Goal: Task Accomplishment & Management: Complete application form

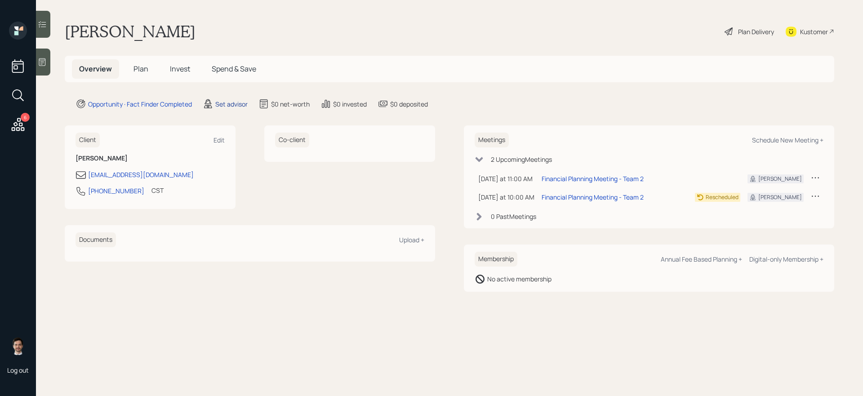
click at [232, 106] on div "Set advisor" at bounding box center [231, 103] width 32 height 9
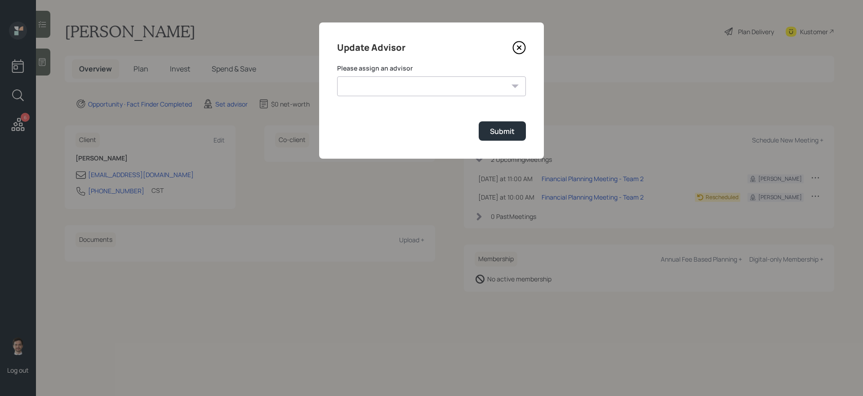
click at [383, 89] on select "[PERSON_NAME] [PERSON_NAME] End [PERSON_NAME] [PERSON_NAME] [PERSON_NAME] [PERS…" at bounding box center [431, 86] width 189 height 20
select select "ef6b64e1-8f62-4a74-b865-a7df4b35b836"
click at [337, 76] on select "[PERSON_NAME] [PERSON_NAME] End [PERSON_NAME] [PERSON_NAME] [PERSON_NAME] [PERS…" at bounding box center [431, 86] width 189 height 20
click at [494, 134] on div "Submit" at bounding box center [502, 131] width 25 height 10
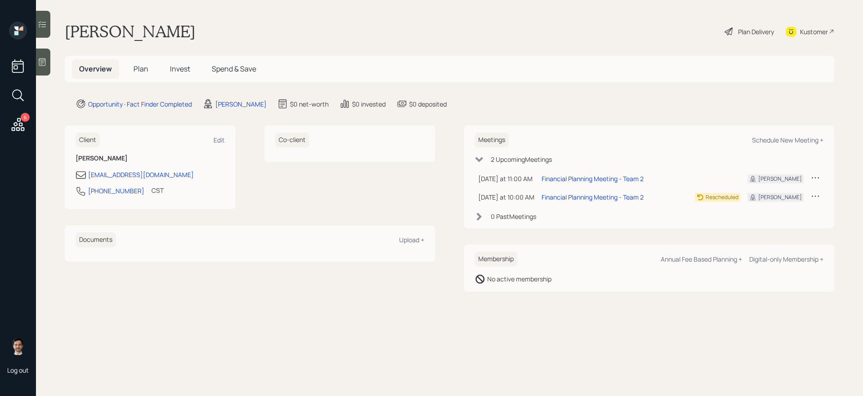
click at [140, 66] on span "Plan" at bounding box center [141, 69] width 15 height 10
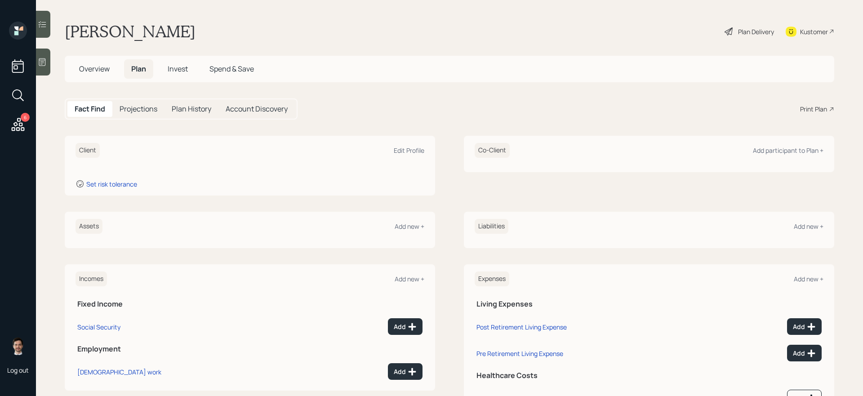
scroll to position [43, 0]
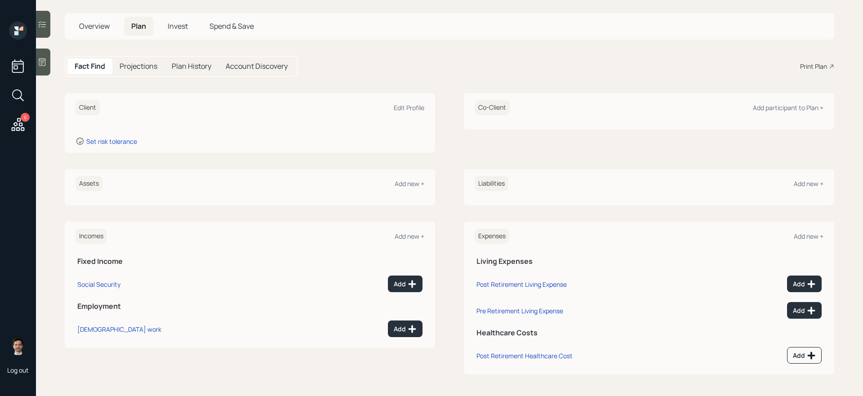
click at [447, 180] on div "Assets Add new + Liabilities Add new +" at bounding box center [450, 187] width 770 height 36
click at [448, 183] on div "Assets Add new + Liabilities Add new +" at bounding box center [450, 187] width 770 height 36
click at [403, 187] on div "Add new +" at bounding box center [410, 183] width 30 height 9
click at [405, 186] on div "Add new +" at bounding box center [410, 183] width 30 height 9
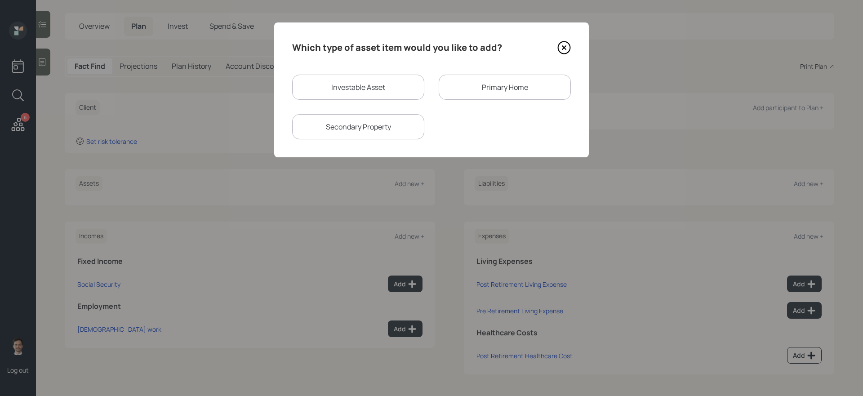
click at [405, 80] on div "Investable Asset" at bounding box center [358, 87] width 132 height 25
select select "taxable"
select select "balanced"
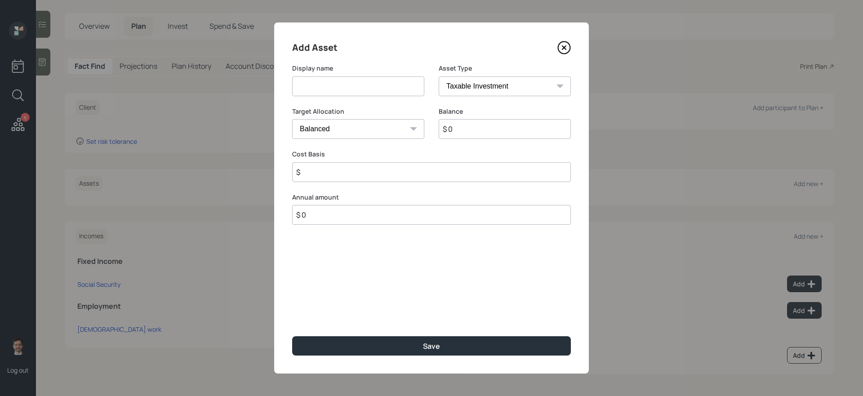
drag, startPoint x: 388, startPoint y: 82, endPoint x: 405, endPoint y: 69, distance: 21.1
click at [388, 82] on input at bounding box center [358, 86] width 132 height 20
type input "Edward Jones Roth IRA"
select select "roth_ira"
type input "$"
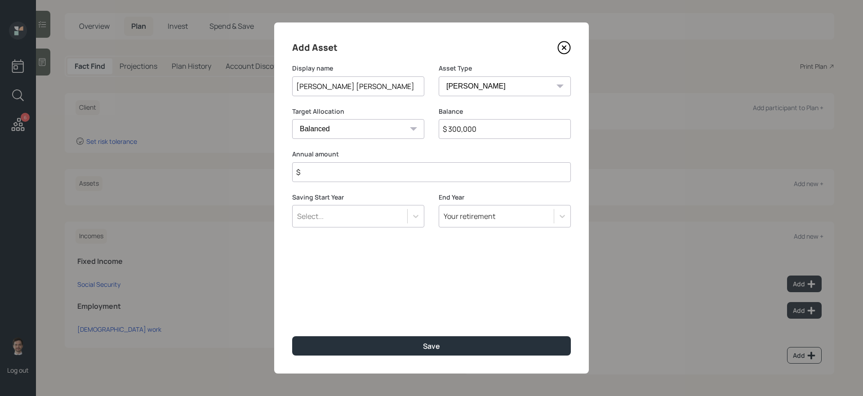
type input "$ 300,000"
type input "$ 0"
click at [292, 336] on button "Save" at bounding box center [431, 345] width 279 height 19
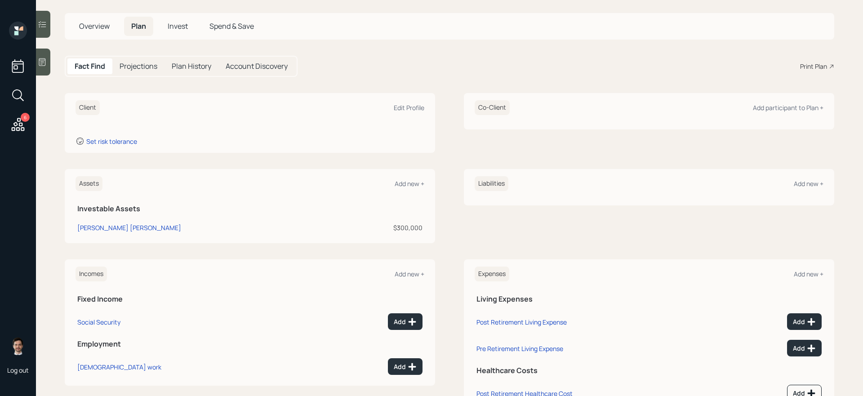
click at [412, 188] on div "Assets Add new +" at bounding box center [250, 183] width 349 height 15
click at [411, 183] on div "Add new +" at bounding box center [410, 183] width 30 height 9
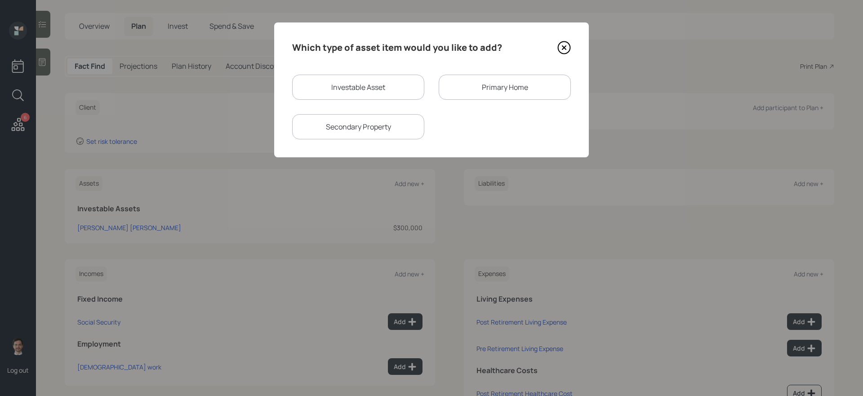
click at [370, 80] on div "Investable Asset" at bounding box center [358, 87] width 132 height 25
select select "taxable"
select select "balanced"
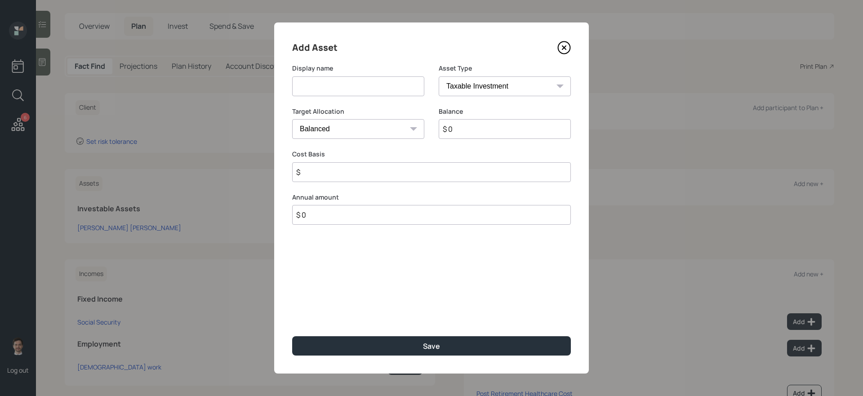
click at [359, 89] on input at bounding box center [358, 86] width 132 height 20
type input "Checking & Savings"
type input "$ 33,000"
select select "uninvested"
type input "$ 33,000"
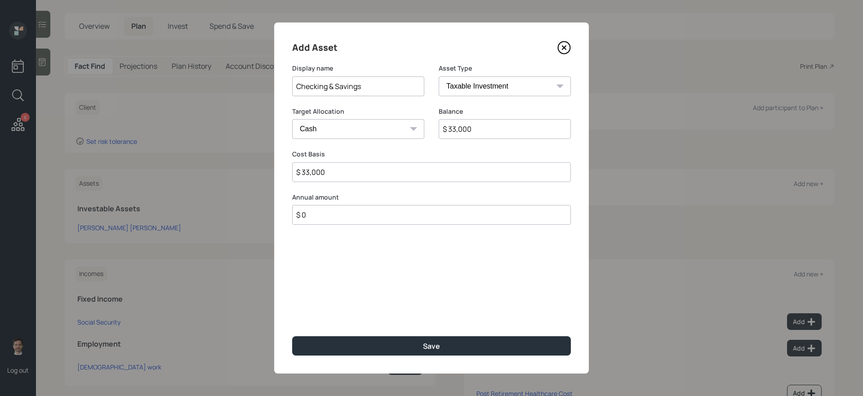
click at [292, 336] on button "Save" at bounding box center [431, 345] width 279 height 19
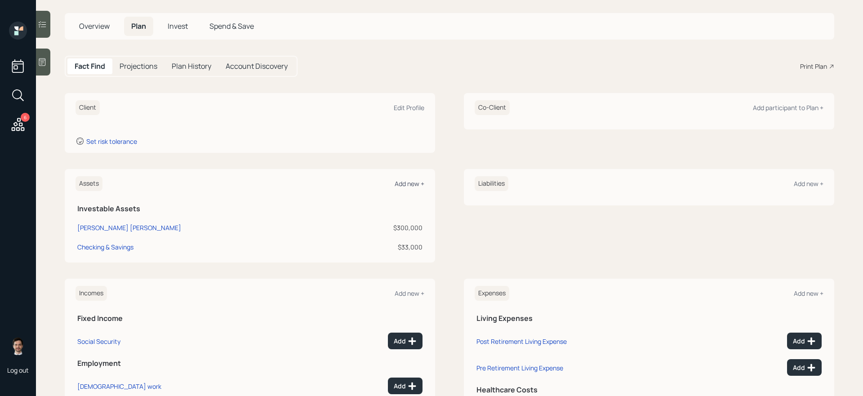
click at [413, 181] on div "Add new +" at bounding box center [410, 183] width 30 height 9
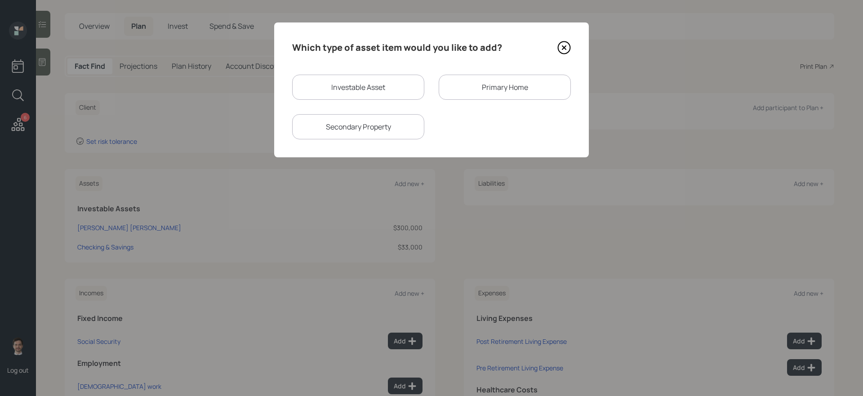
click at [402, 93] on div "Investable Asset" at bounding box center [358, 87] width 132 height 25
select select "taxable"
select select "balanced"
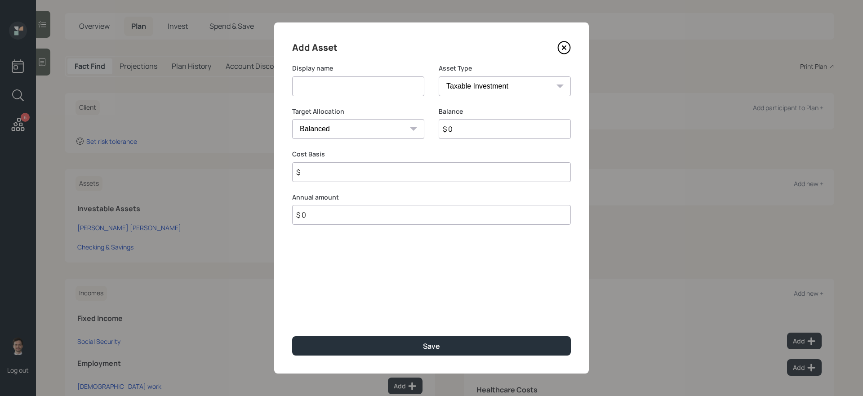
click at [400, 93] on input at bounding box center [358, 86] width 132 height 20
type input "K"
type input "Voya Kpers"
select select "ira"
type input "$"
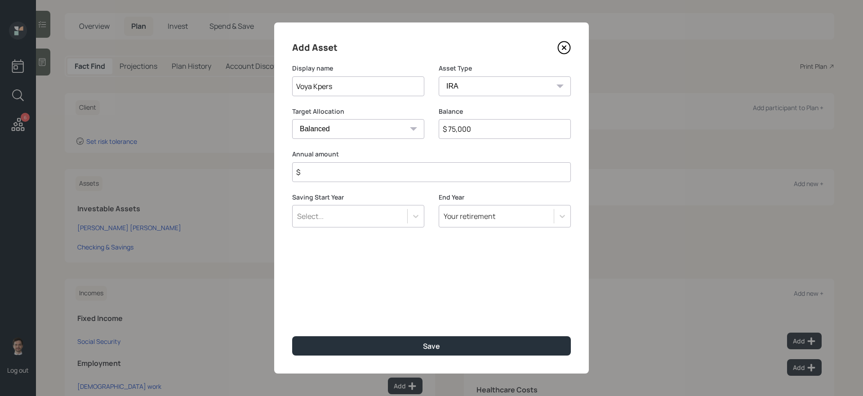
type input "$ 75,000"
type input "$ 0"
click at [292, 336] on button "Save" at bounding box center [431, 345] width 279 height 19
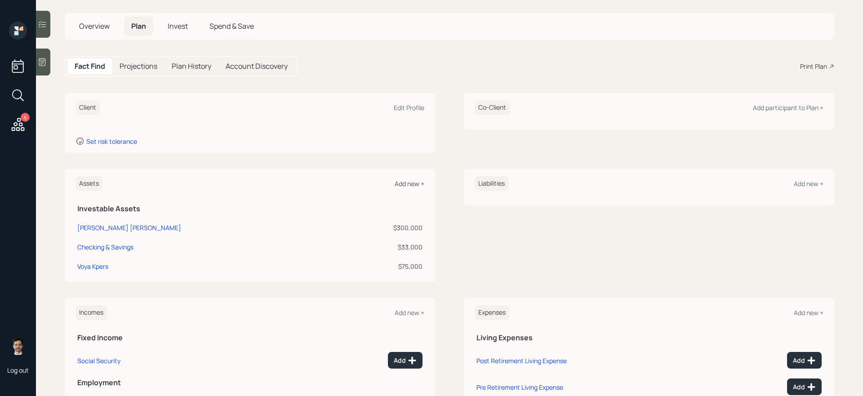
click at [412, 182] on div "Add new +" at bounding box center [410, 183] width 30 height 9
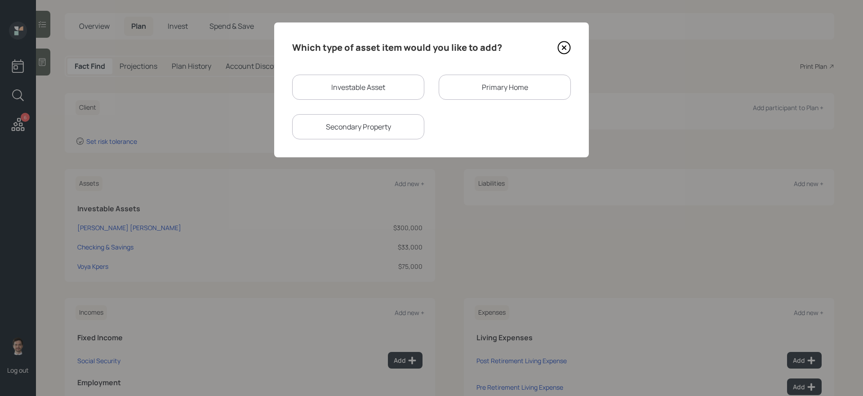
click at [487, 89] on div "Primary Home" at bounding box center [505, 87] width 132 height 25
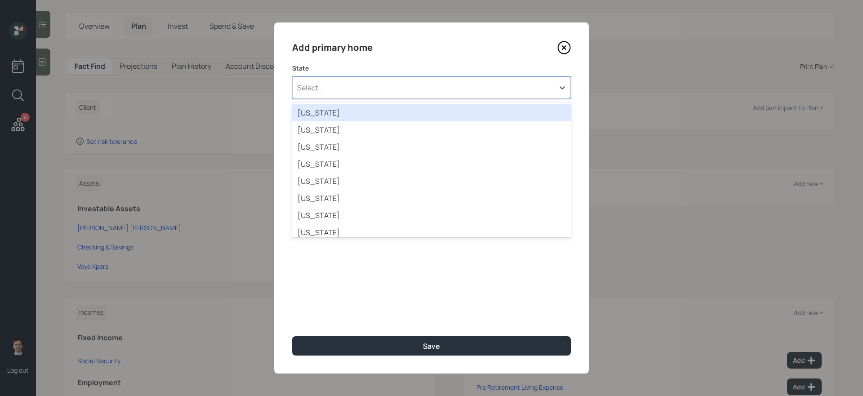
click at [376, 88] on div "Select..." at bounding box center [423, 87] width 261 height 15
type input "kan"
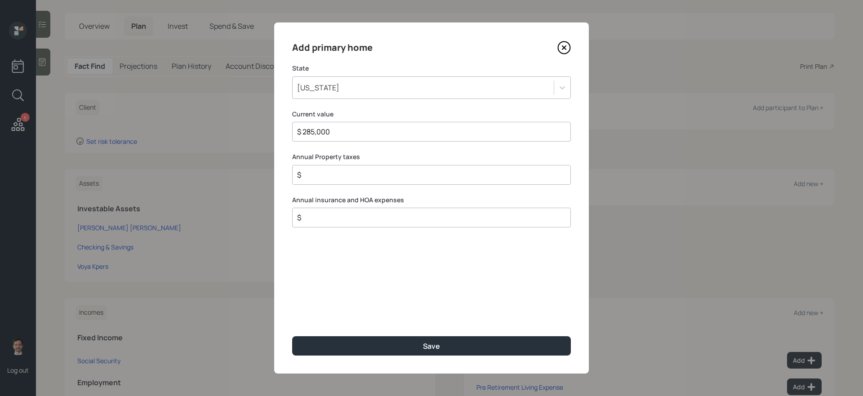
type input "$ 285,000"
click at [292, 336] on button "Save" at bounding box center [431, 345] width 279 height 19
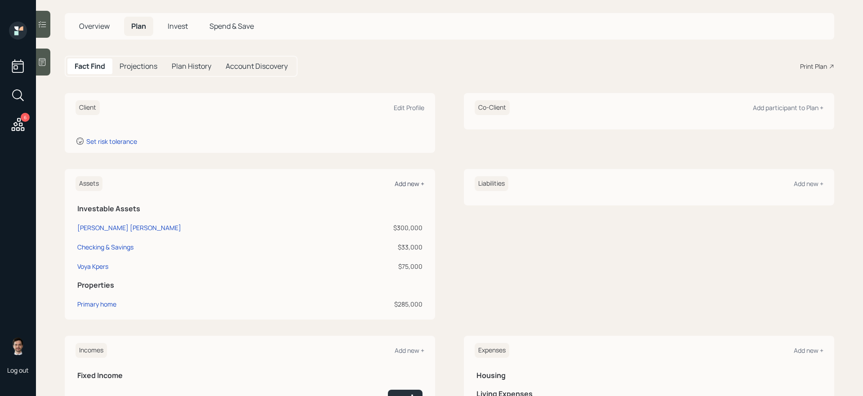
click at [405, 185] on div "Add new +" at bounding box center [410, 183] width 30 height 9
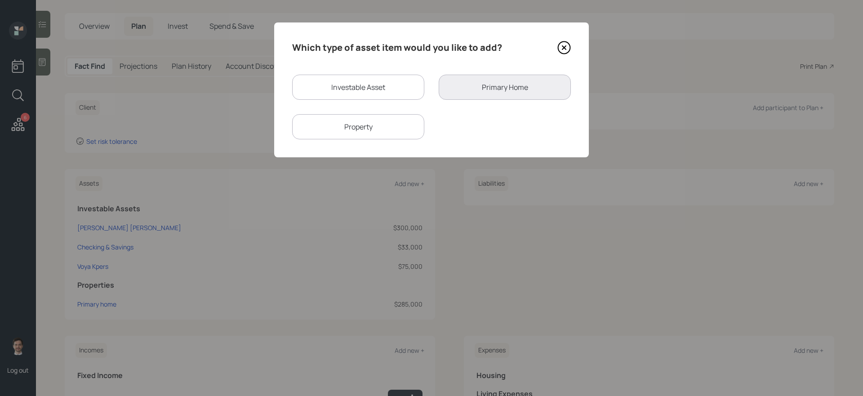
click at [379, 123] on div "Property" at bounding box center [358, 126] width 132 height 25
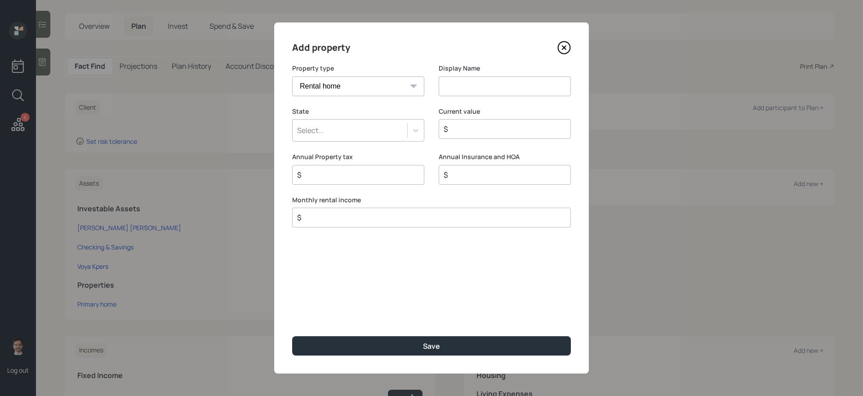
click at [409, 87] on select "Vacation home Rental home" at bounding box center [358, 86] width 132 height 20
select select "vacation_property"
click at [292, 76] on select "Vacation home Rental home" at bounding box center [358, 86] width 132 height 20
click at [460, 88] on input at bounding box center [505, 86] width 132 height 20
type input "Pratt 1/2"
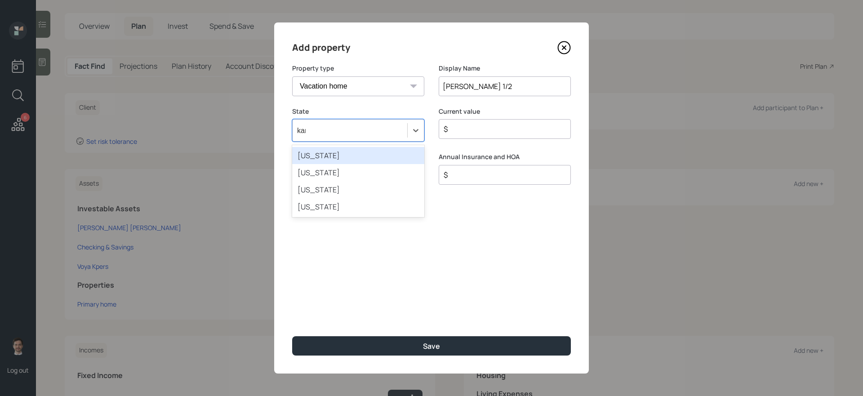
type input "kans"
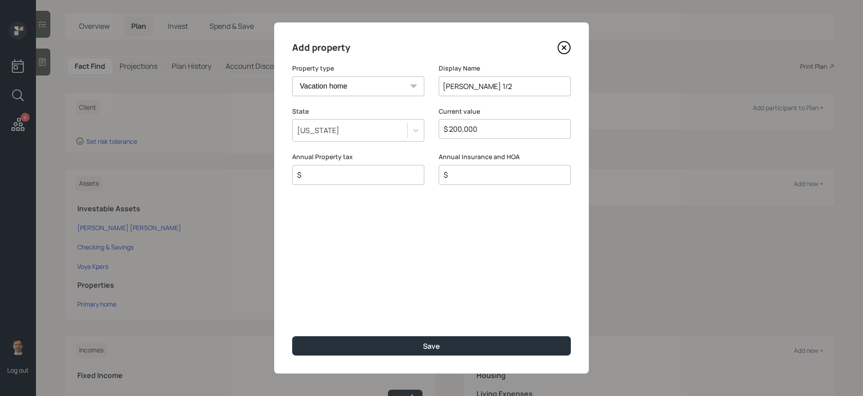
type input "$ 200,000"
click at [292, 336] on button "Save" at bounding box center [431, 345] width 279 height 19
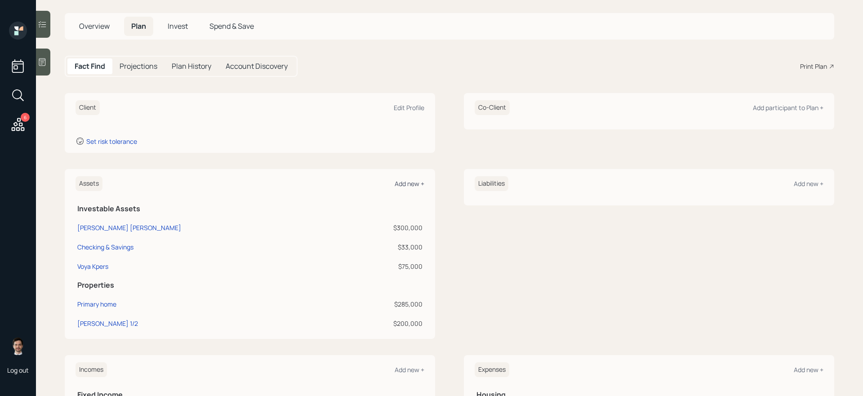
click at [406, 180] on div "Add new +" at bounding box center [410, 183] width 30 height 9
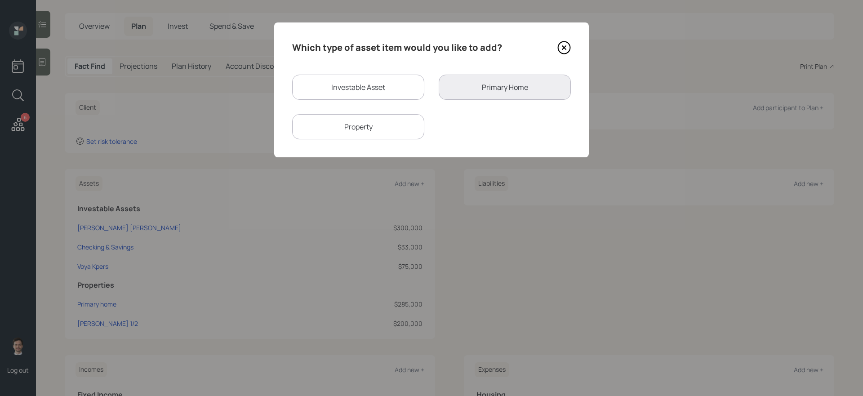
click at [395, 140] on div "Which type of asset item would you like to add? Investable Asset Primary Home P…" at bounding box center [431, 89] width 315 height 135
click at [392, 133] on div "Property" at bounding box center [358, 126] width 132 height 25
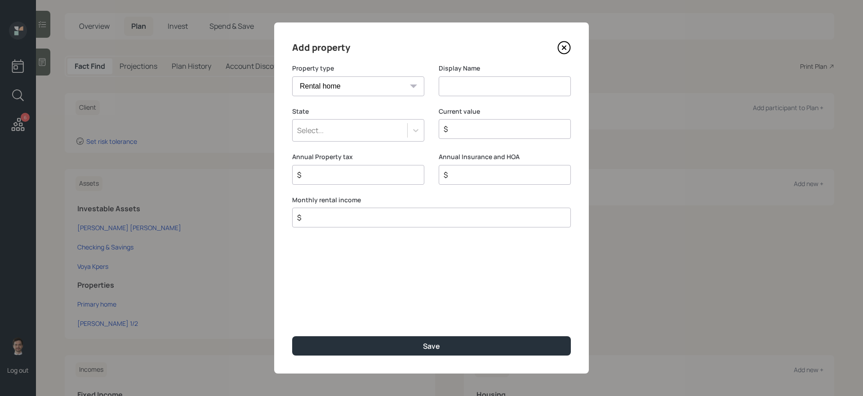
click at [372, 96] on div "Vacation home Rental home" at bounding box center [358, 86] width 132 height 20
click at [369, 82] on select "Vacation home Rental home" at bounding box center [358, 86] width 132 height 20
select select "vacation_property"
click at [292, 76] on select "Vacation home Rental home" at bounding box center [358, 86] width 132 height 20
click at [503, 89] on input at bounding box center [505, 86] width 132 height 20
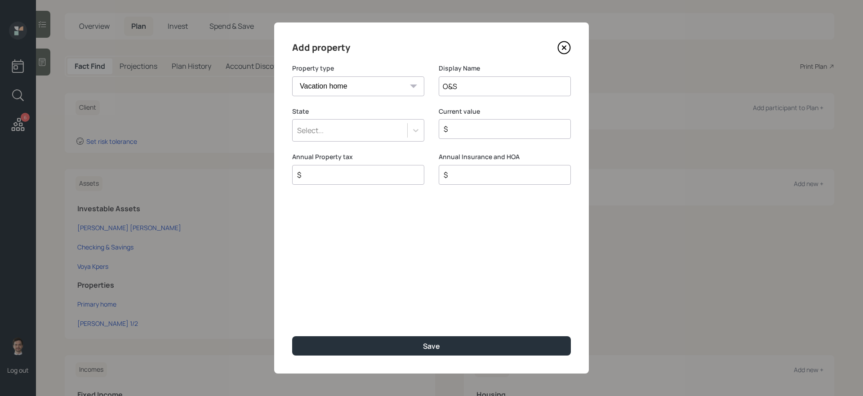
type input "O&S"
type input "kans"
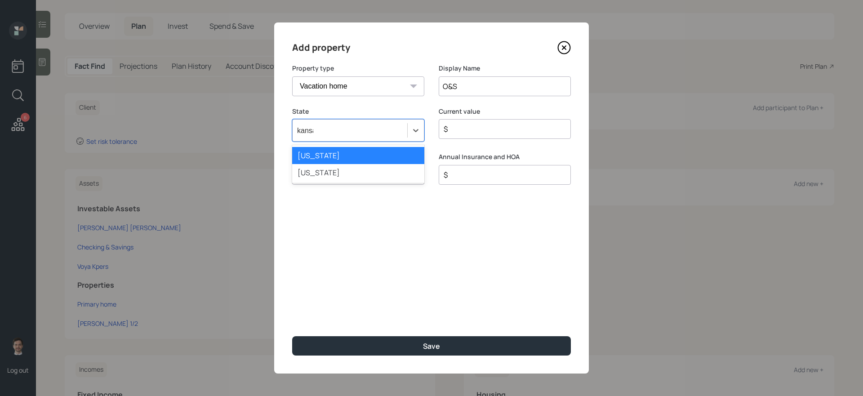
type input "kansas"
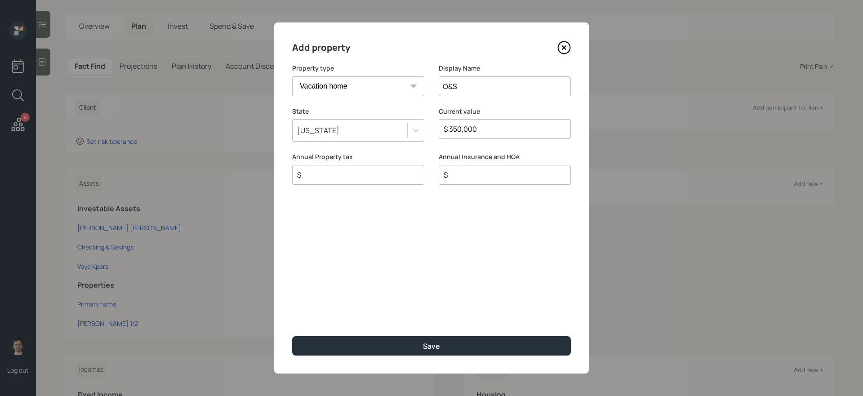
type input "$ 350,000"
click at [292, 336] on button "Save" at bounding box center [431, 345] width 279 height 19
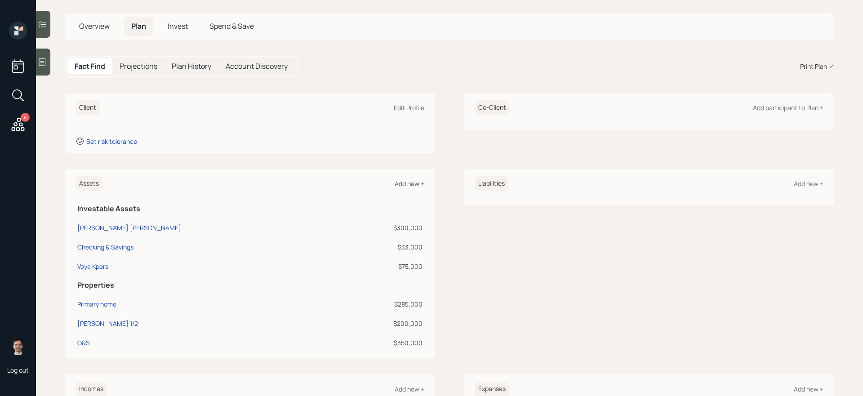
click at [406, 184] on div "Add new +" at bounding box center [410, 183] width 30 height 9
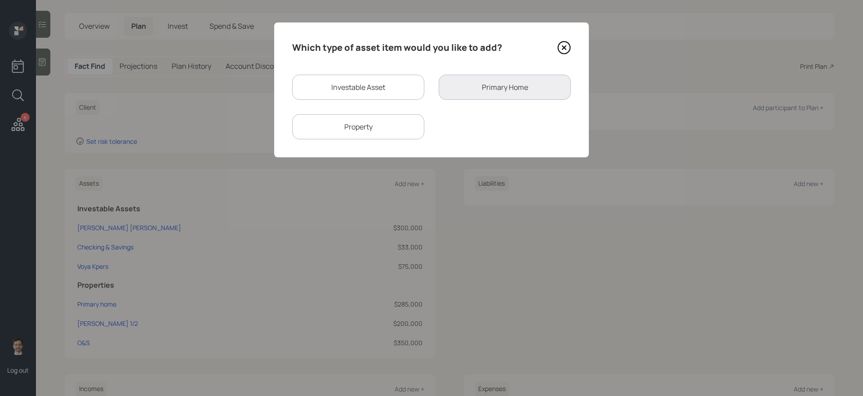
click at [389, 123] on div "Property" at bounding box center [358, 126] width 132 height 25
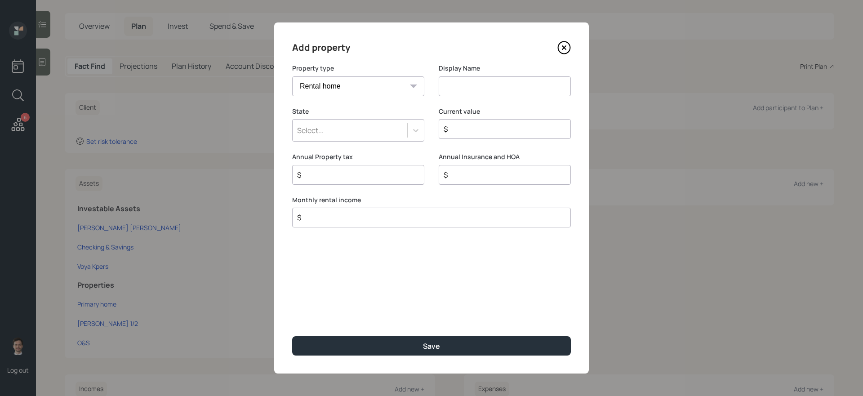
click at [369, 85] on select "Vacation home Rental home" at bounding box center [358, 86] width 132 height 20
select select "vacation_property"
click at [292, 76] on select "Vacation home Rental home" at bounding box center [358, 86] width 132 height 20
click at [464, 89] on input at bounding box center [505, 86] width 132 height 20
click at [413, 128] on icon at bounding box center [415, 130] width 9 height 9
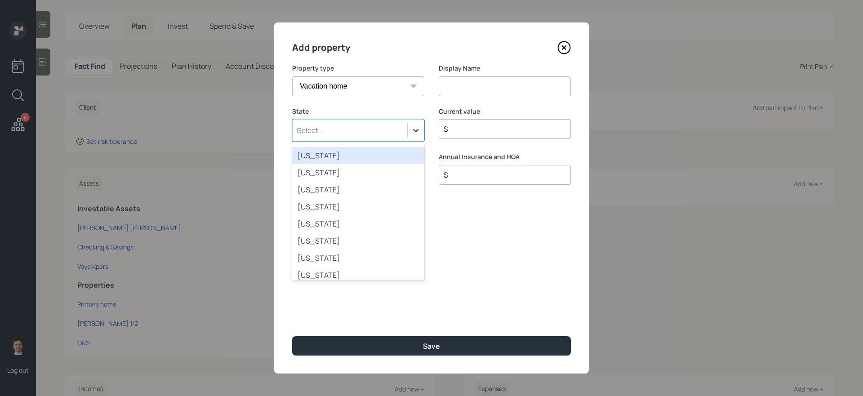
type input "ka"
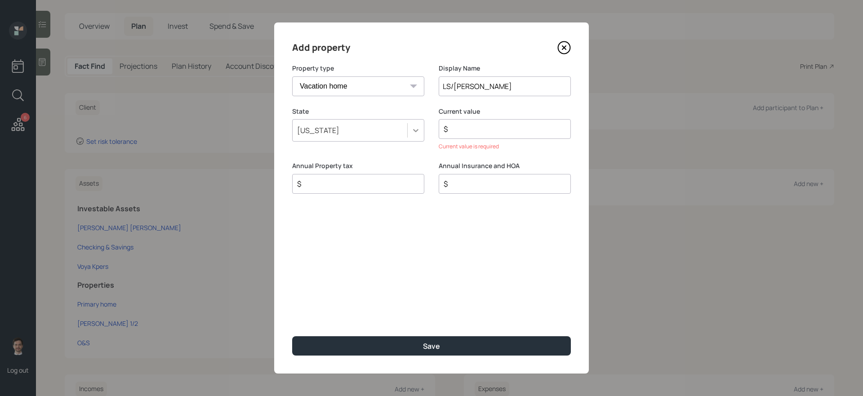
type input "LS/Cristwell"
type input "$ 221,000"
click at [292, 336] on button "Save" at bounding box center [431, 345] width 279 height 19
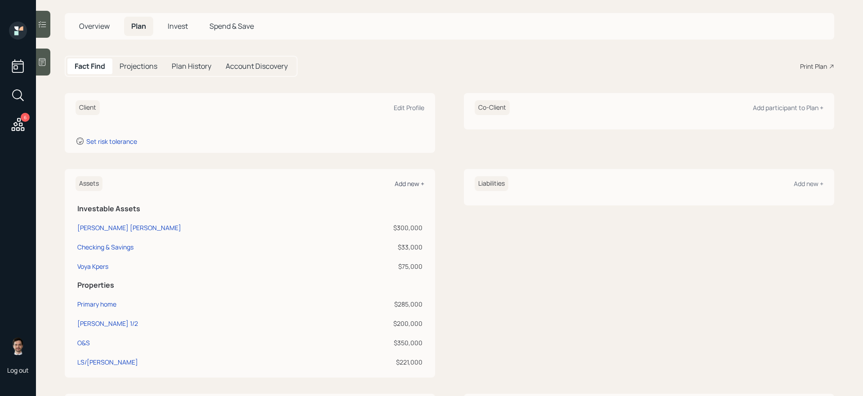
click at [406, 185] on div "Add new +" at bounding box center [410, 183] width 30 height 9
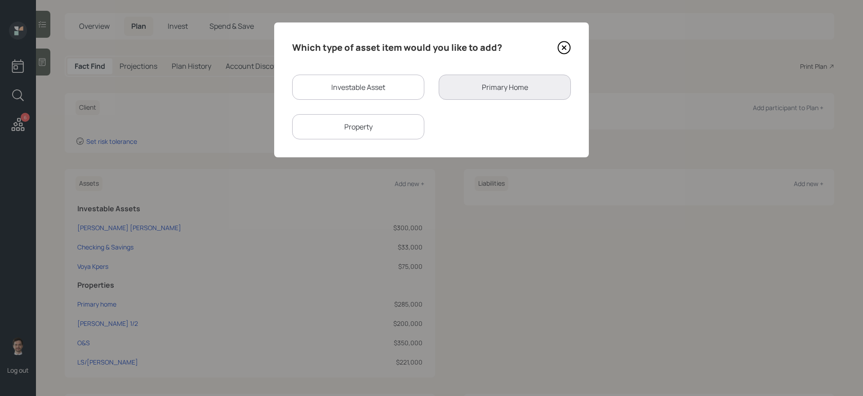
click at [399, 128] on div "Property" at bounding box center [358, 126] width 132 height 25
select select "rental_property"
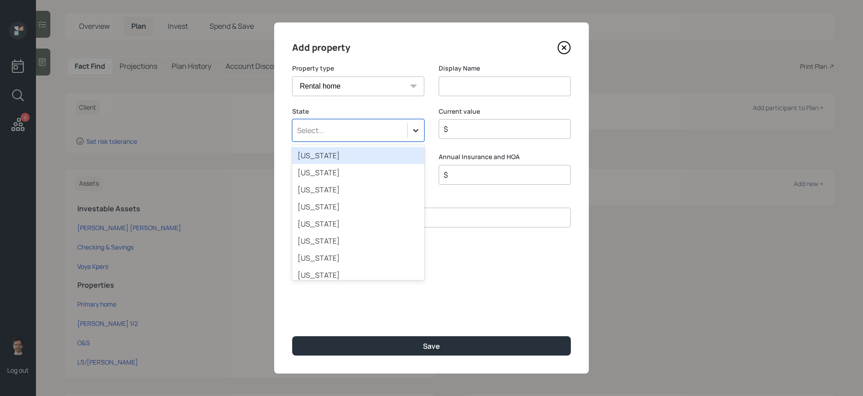
click at [413, 134] on icon at bounding box center [415, 130] width 9 height 9
type input "kans"
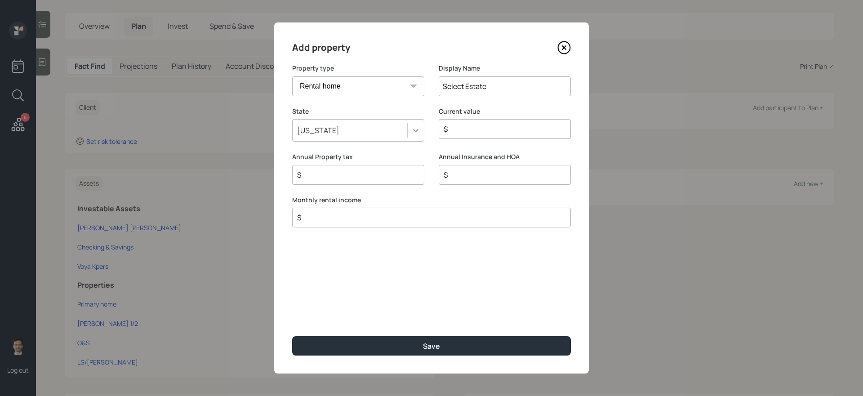
type input "Select Estate"
type input "$ 358,000"
click at [388, 82] on select "Vacation home Rental home" at bounding box center [358, 86] width 132 height 20
select select "vacation_property"
click at [292, 76] on select "Vacation home Rental home" at bounding box center [358, 86] width 132 height 20
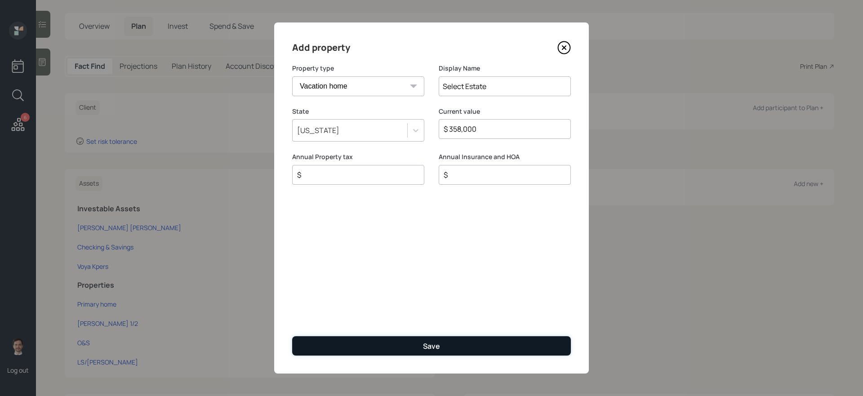
click at [470, 352] on button "Save" at bounding box center [431, 345] width 279 height 19
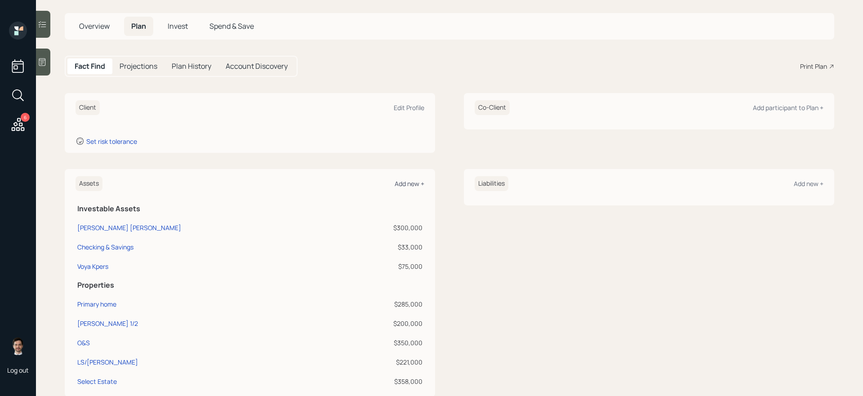
click at [406, 180] on div "Add new +" at bounding box center [410, 183] width 30 height 9
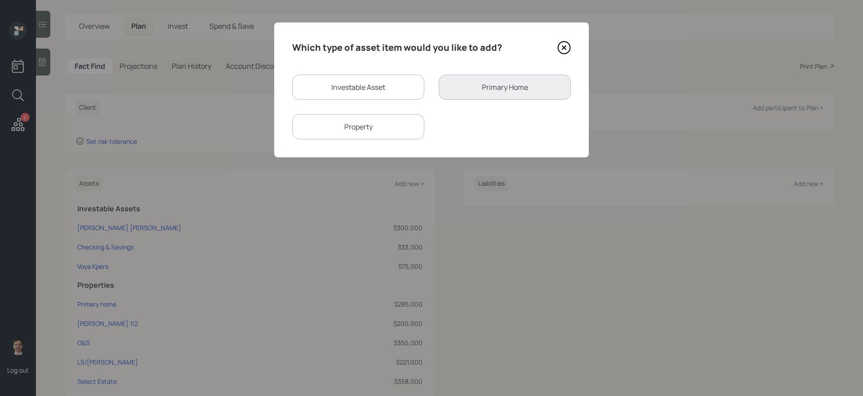
click at [401, 130] on div "Property" at bounding box center [358, 126] width 132 height 25
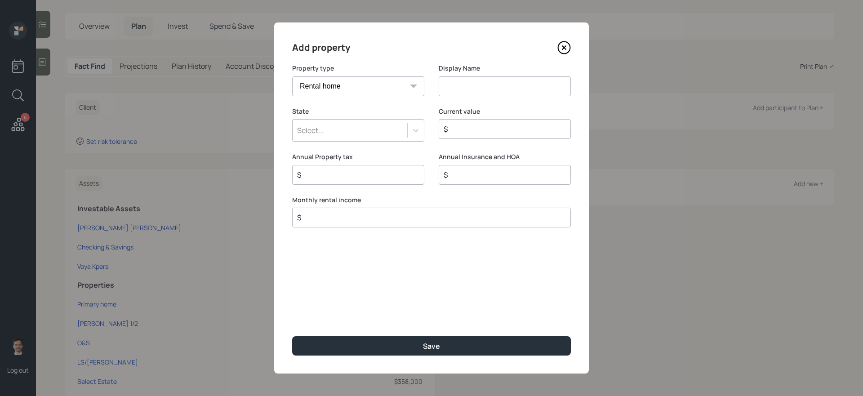
click at [413, 87] on div "Vacation home Rental home" at bounding box center [358, 86] width 132 height 20
click at [382, 85] on select "Vacation home Rental home" at bounding box center [358, 86] width 132 height 20
select select "vacation_property"
click at [292, 76] on select "Vacation home Rental home" at bounding box center [358, 86] width 132 height 20
type input "740 Chestnut"
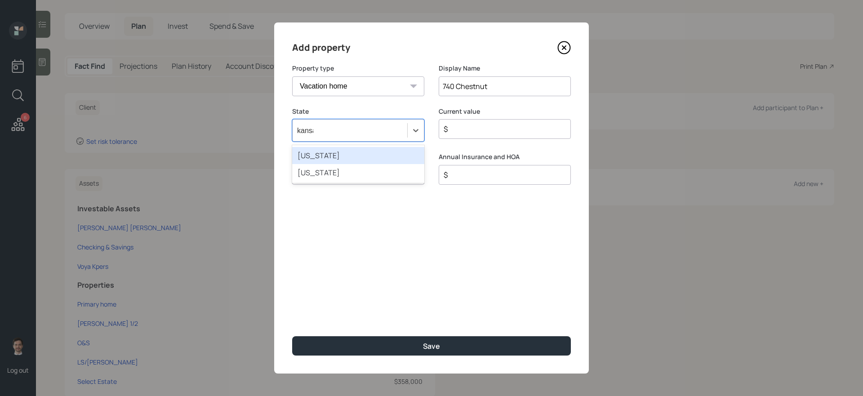
type input "kansas"
type input "$ 60,000"
click at [292, 336] on button "Save" at bounding box center [431, 345] width 279 height 19
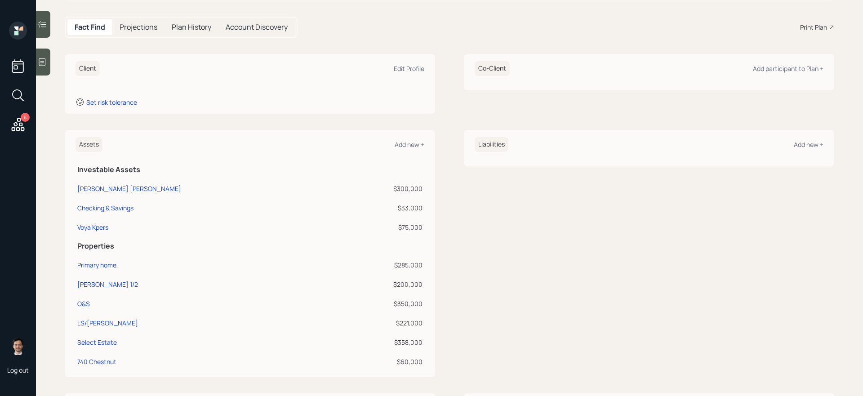
scroll to position [86, 0]
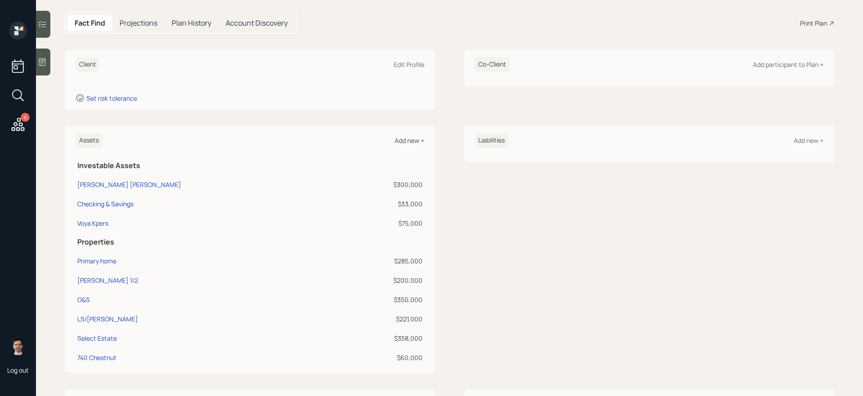
click at [411, 143] on div "Add new +" at bounding box center [410, 140] width 30 height 9
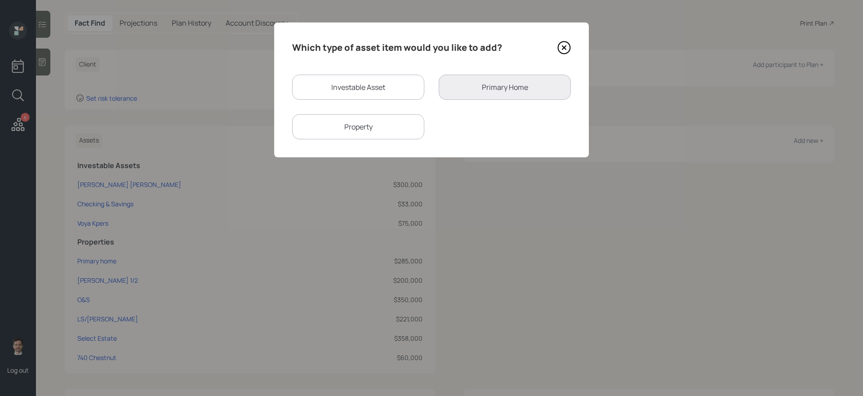
click at [405, 129] on div "Property" at bounding box center [358, 126] width 132 height 25
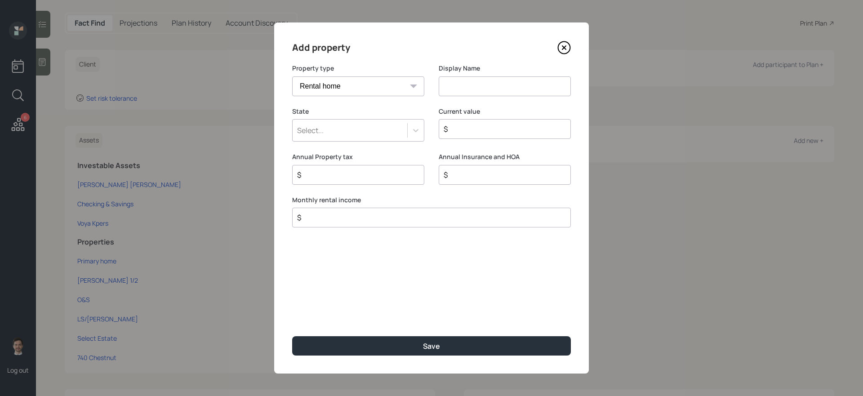
click at [397, 87] on select "Vacation home Rental home" at bounding box center [358, 86] width 132 height 20
select select "vacation_property"
click at [292, 76] on select "Vacation home Rental home" at bounding box center [358, 86] width 132 height 20
click at [402, 281] on div "Add property Property type Vacation home Rental home Display Name State Select.…" at bounding box center [431, 197] width 315 height 351
click at [491, 94] on input at bounding box center [505, 86] width 132 height 20
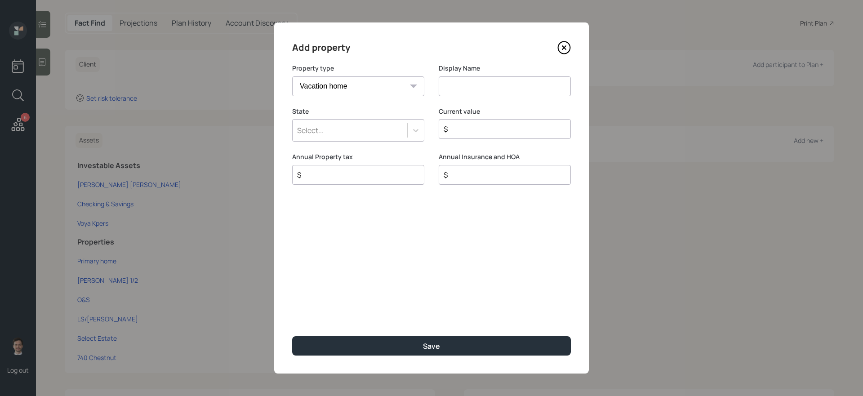
click at [457, 87] on input at bounding box center [505, 86] width 132 height 20
type input "Syracuse KS Land"
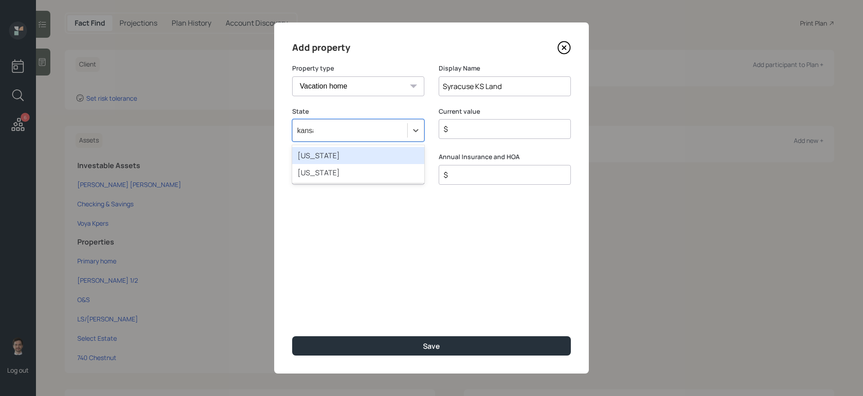
type input "kansas"
type input "$ 110,000"
click at [292, 336] on button "Save" at bounding box center [431, 345] width 279 height 19
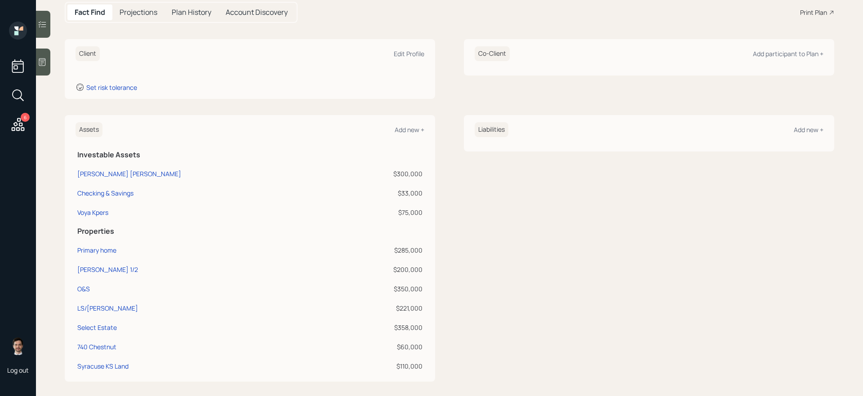
scroll to position [89, 0]
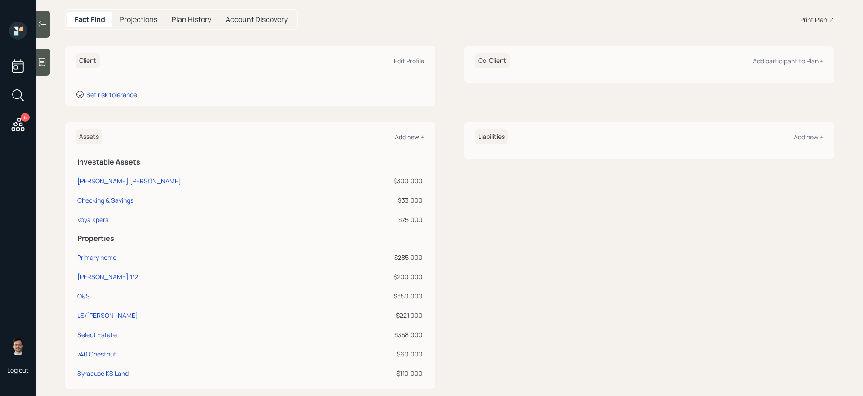
click at [407, 133] on div "Add new +" at bounding box center [410, 137] width 30 height 9
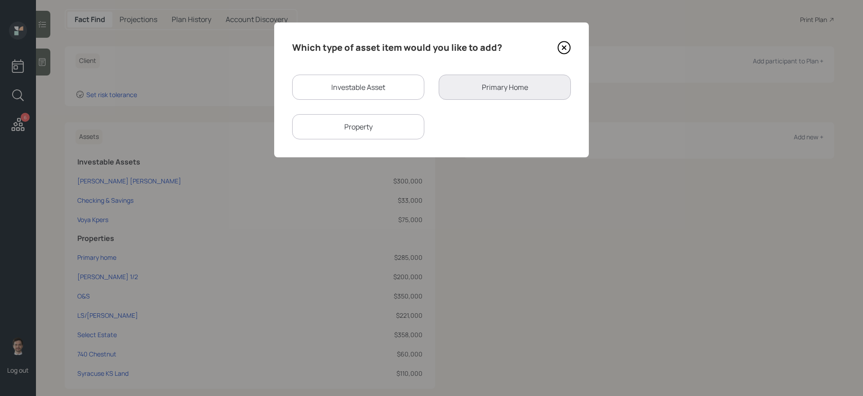
click at [413, 125] on div "Property" at bounding box center [358, 126] width 132 height 25
select select "rental_property"
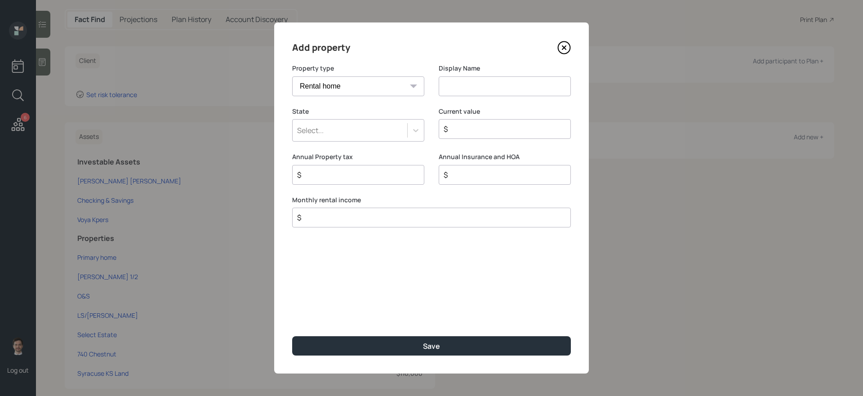
click at [454, 94] on input at bounding box center [505, 86] width 132 height 20
type input "EK Real Estate"
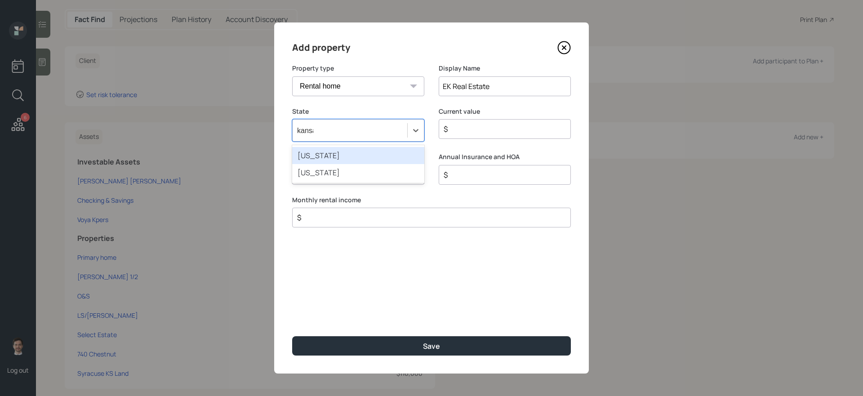
type input "kansas"
type input "$ 276,000"
type input "$ 1"
click at [292, 336] on button "Save" at bounding box center [431, 345] width 279 height 19
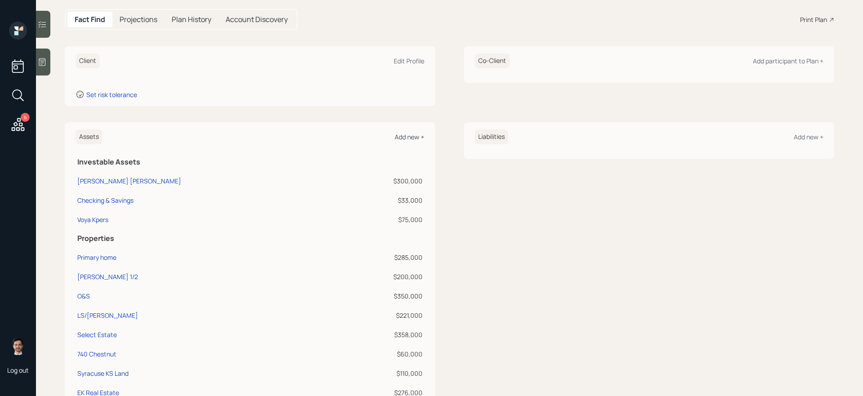
click at [406, 137] on div "Add new +" at bounding box center [410, 137] width 30 height 9
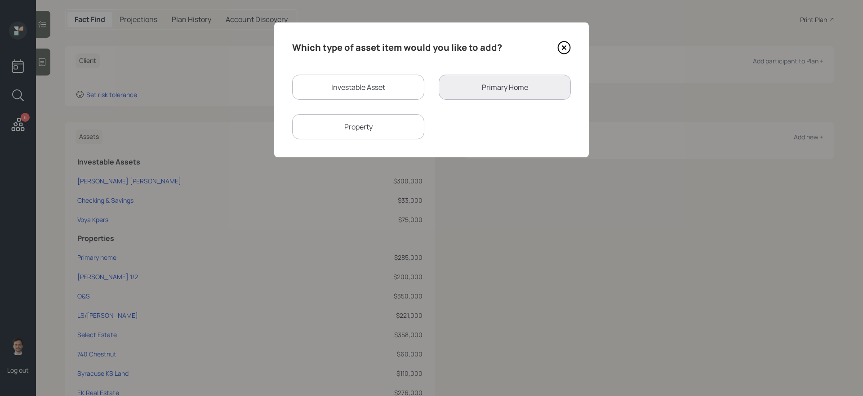
click at [398, 127] on div "Property" at bounding box center [358, 126] width 132 height 25
select select "rental_property"
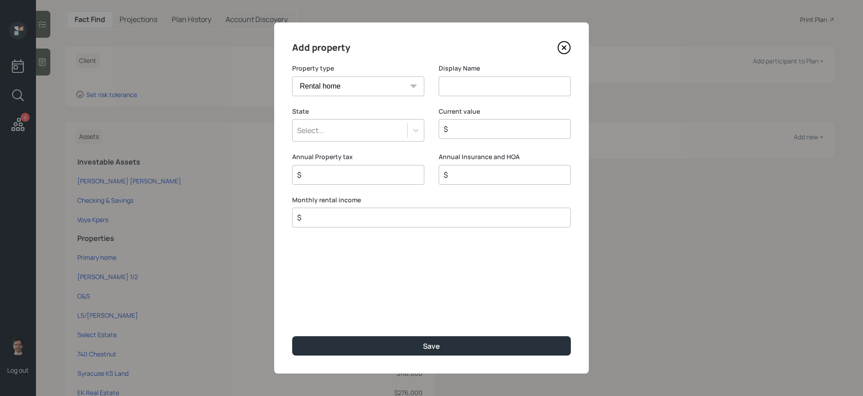
click at [482, 78] on input at bounding box center [505, 86] width 132 height 20
type input "Dark Knight LLC"
select select "vacation_property"
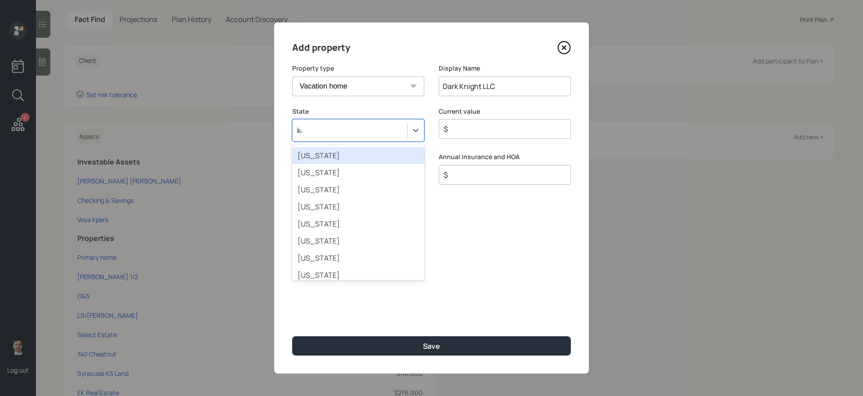
type input "kan"
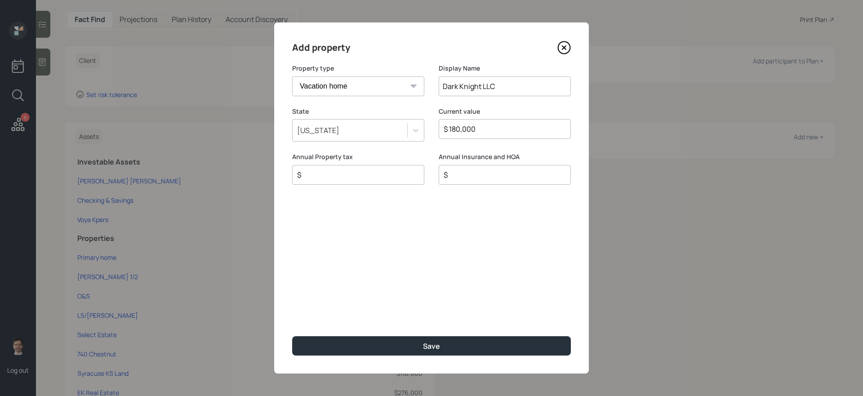
type input "$ 180,000"
click at [292, 336] on button "Save" at bounding box center [431, 345] width 279 height 19
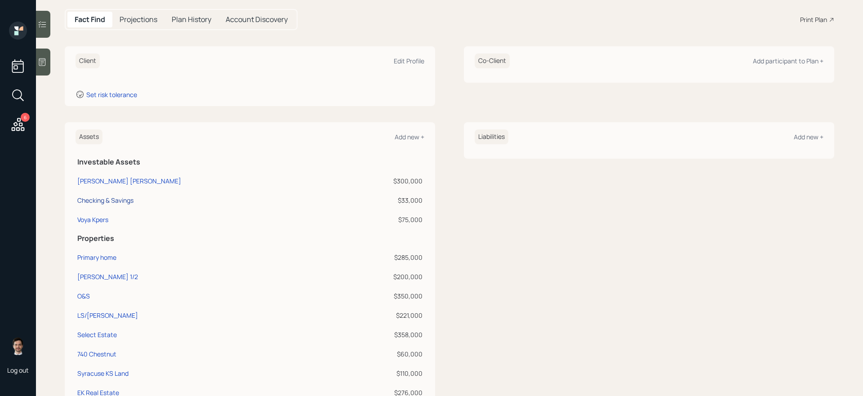
click at [125, 201] on div "Checking & Savings" at bounding box center [105, 200] width 56 height 9
select select "taxable"
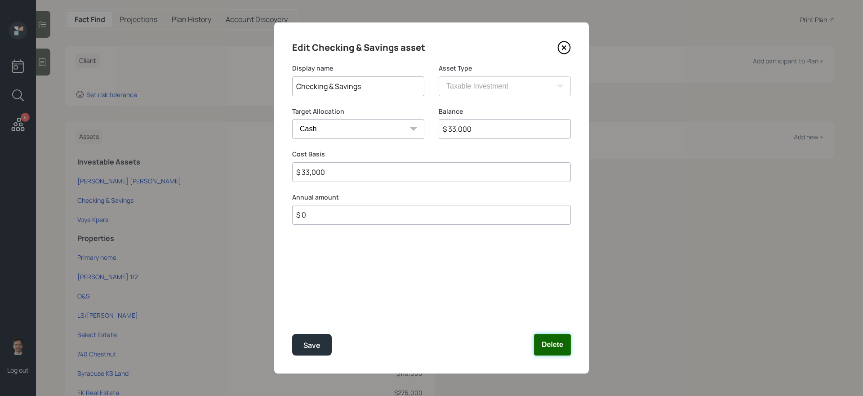
click at [558, 350] on button "Delete" at bounding box center [552, 345] width 37 height 22
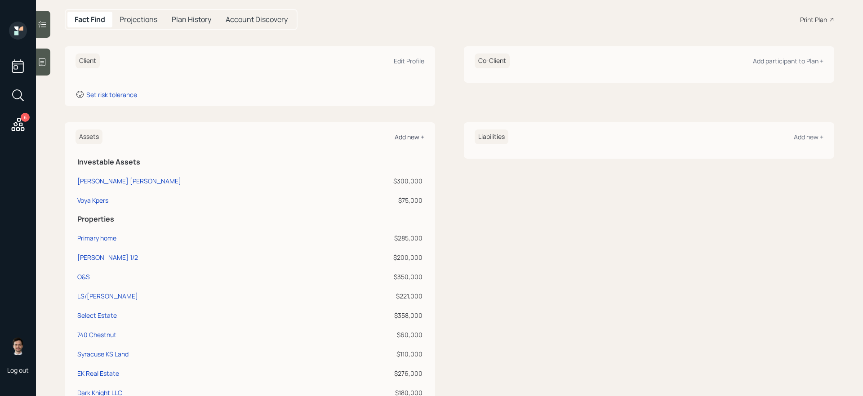
click at [415, 137] on div "Add new +" at bounding box center [410, 137] width 30 height 9
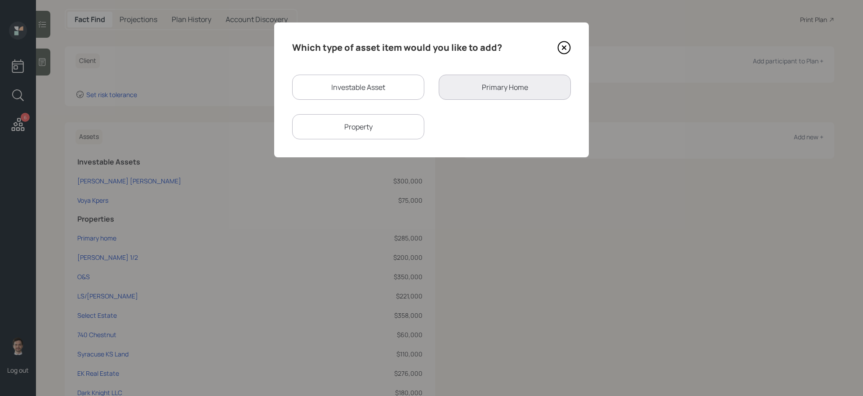
click at [414, 88] on div "Investable Asset" at bounding box center [358, 87] width 132 height 25
select select "taxable"
select select "balanced"
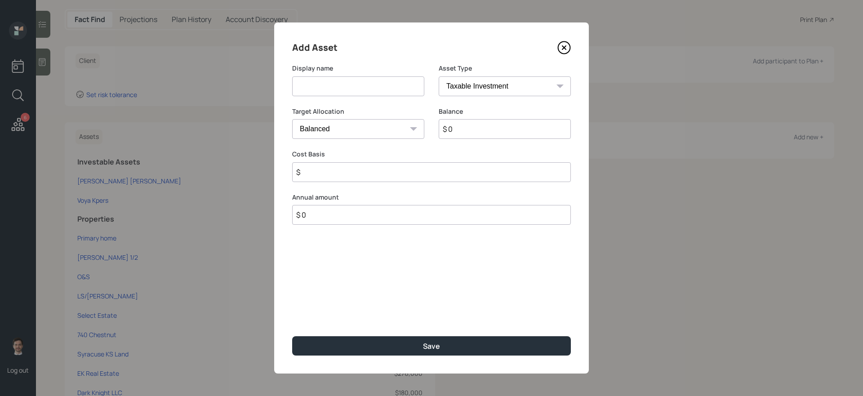
click at [392, 82] on input at bounding box center [358, 86] width 132 height 20
type input "Checking and Savings"
select select "emergency_fund"
type input "$ 33,000"
click at [292, 336] on button "Save" at bounding box center [431, 345] width 279 height 19
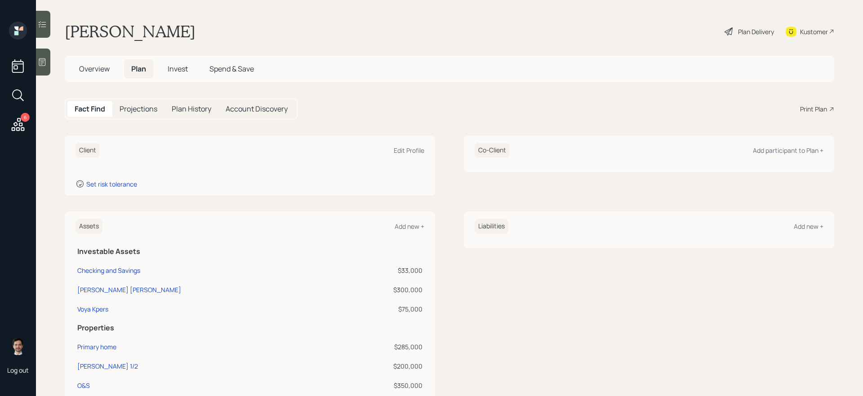
click at [462, 269] on div "Assets Add new + Investable Assets Checking and Savings $33,000 Edward Jones Ro…" at bounding box center [450, 364] width 770 height 305
click at [326, 105] on div "Fact Find Projections Plan History Account Discovery Print Plan" at bounding box center [450, 108] width 770 height 21
click at [786, 235] on div "Liabilities Add new +" at bounding box center [649, 230] width 371 height 36
click at [800, 230] on div "Add new +" at bounding box center [809, 226] width 30 height 9
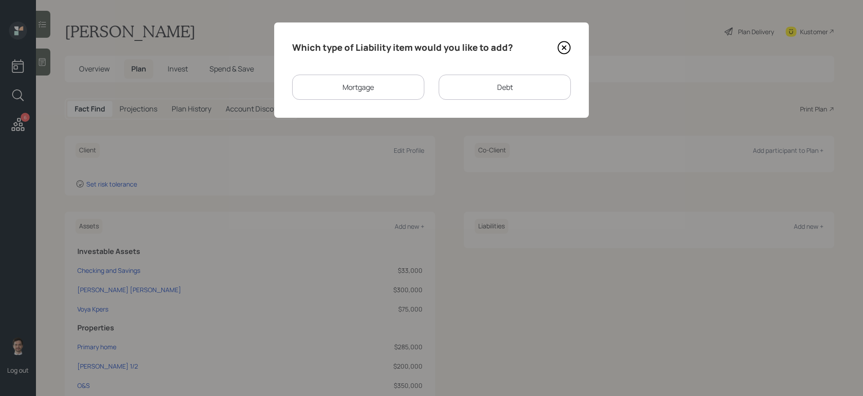
click at [347, 88] on div "Mortgage" at bounding box center [358, 87] width 132 height 25
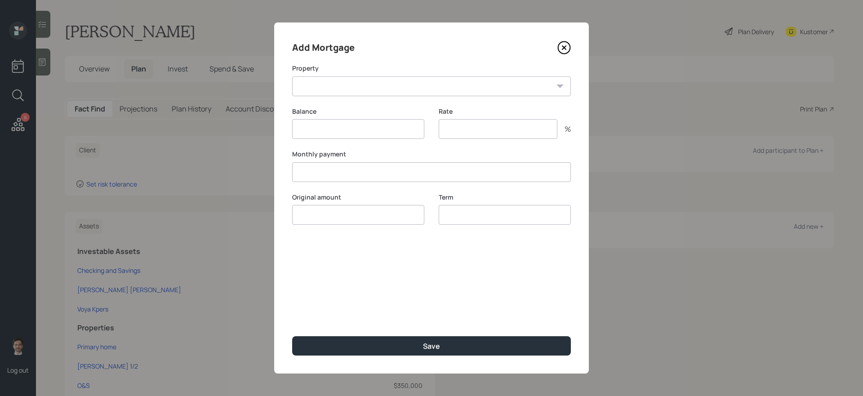
type input "$"
type input "3.5"
type input "$"
click at [362, 86] on select "AR Primary home Pratt 1/2 O&S LS/Cristwell Select Estate 740 Chestnut Syracuse …" at bounding box center [431, 86] width 279 height 20
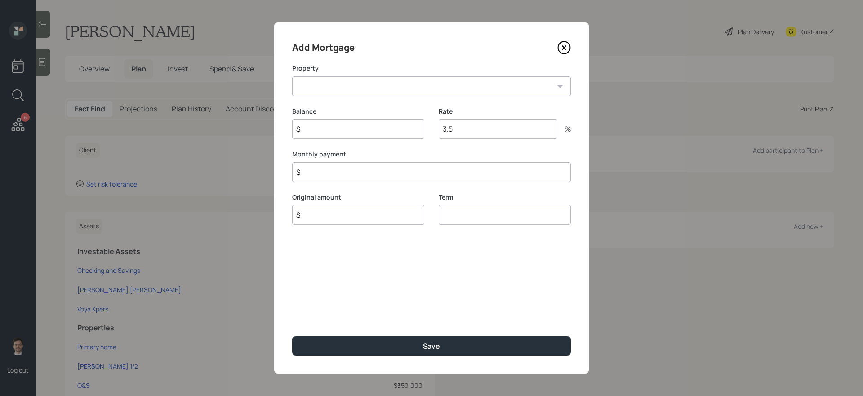
select select "ebe374ff-3eeb-4ccd-bb91-236814a6bf37"
click at [292, 76] on select "AR Primary home Pratt 1/2 O&S LS/Cristwell Select Estate 740 Chestnut Syracuse …" at bounding box center [431, 86] width 279 height 20
click at [559, 56] on div "Add Mortgage Property AR Primary home Pratt 1/2 O&S LS/Cristwell Select Estate …" at bounding box center [431, 197] width 315 height 351
click at [561, 50] on icon at bounding box center [564, 47] width 13 height 13
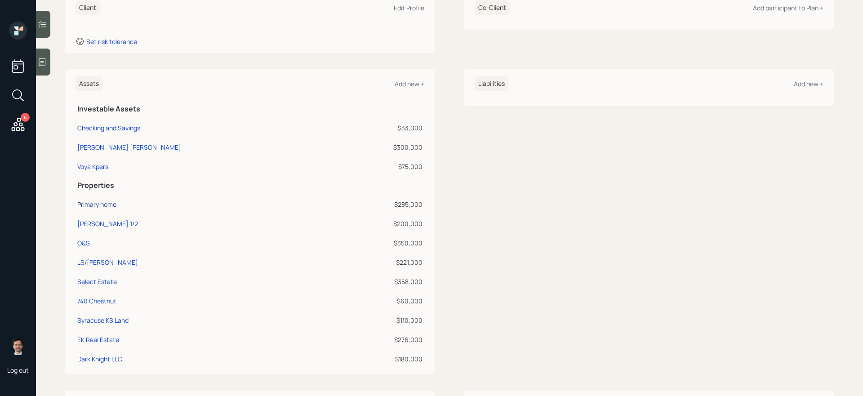
scroll to position [143, 0]
click at [102, 204] on div "Primary home" at bounding box center [96, 203] width 39 height 9
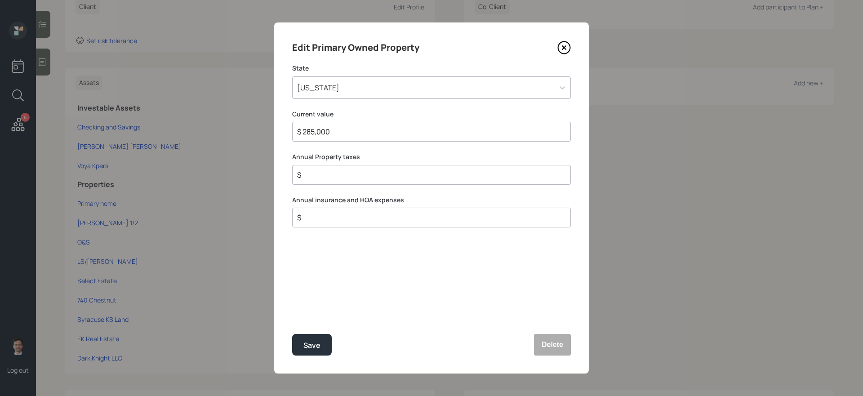
click at [390, 90] on div "Arkansas" at bounding box center [423, 87] width 261 height 15
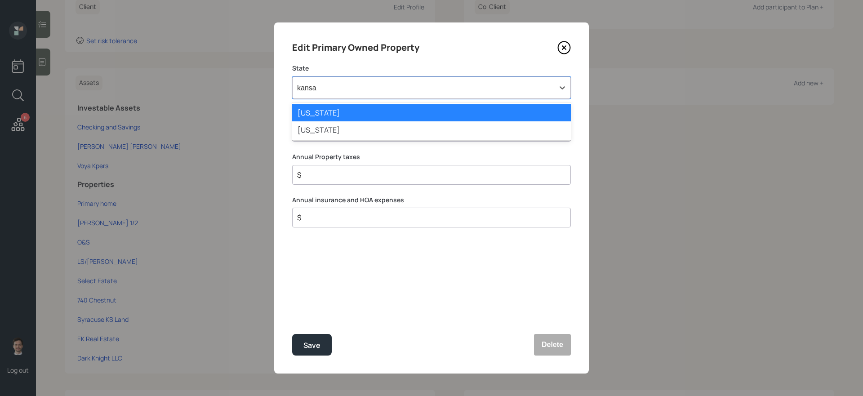
type input "kansas"
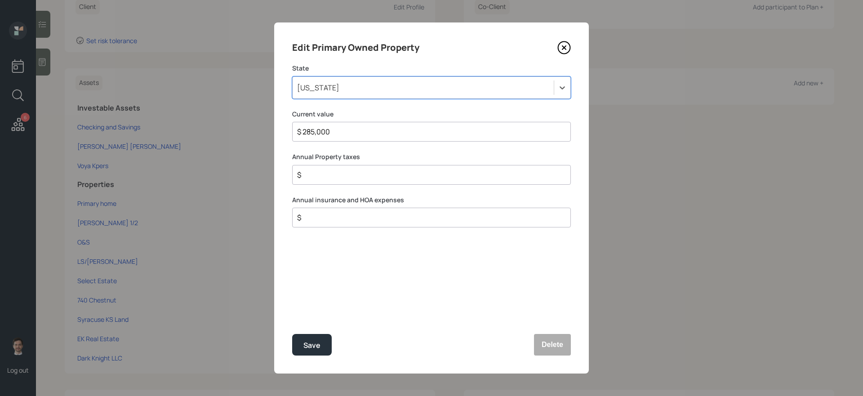
click at [292, 334] on button "Save" at bounding box center [312, 345] width 40 height 22
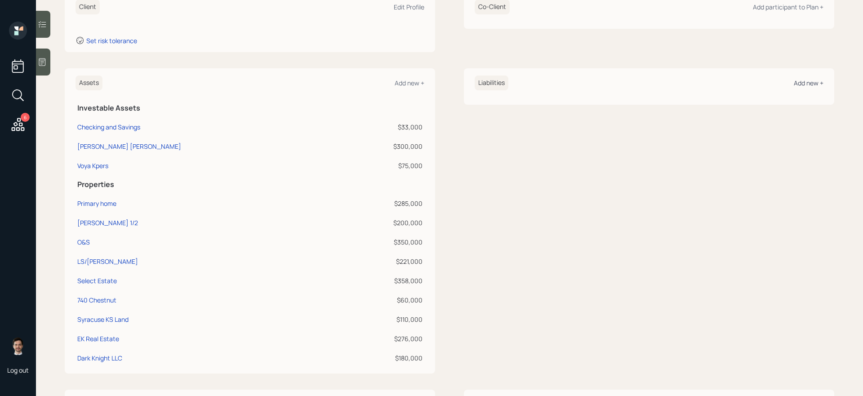
click at [809, 84] on div "Add new +" at bounding box center [809, 83] width 30 height 9
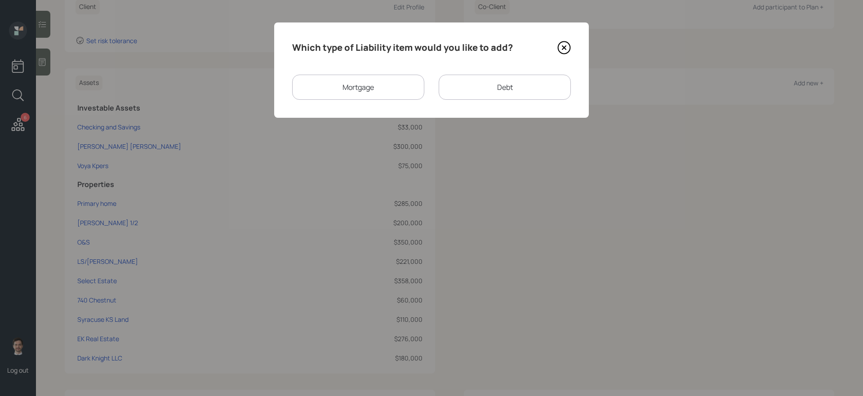
click at [357, 88] on div "Mortgage" at bounding box center [358, 87] width 132 height 25
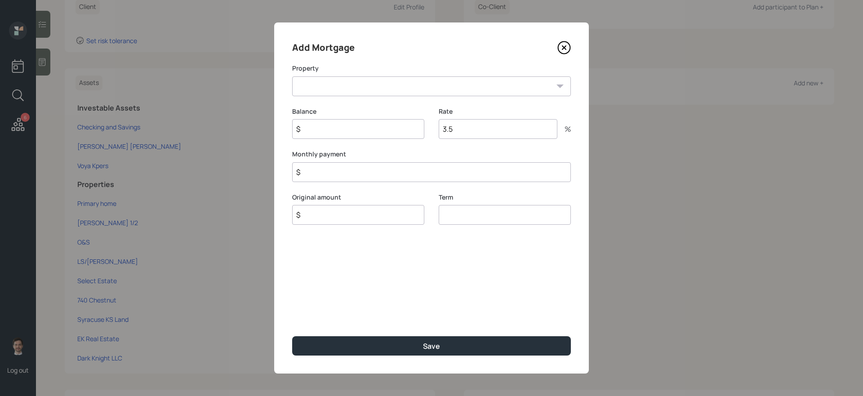
click at [350, 89] on select "KS Primary home Pratt 1/2 O&S LS/Cristwell Select Estate 740 Chestnut Syracuse …" at bounding box center [431, 86] width 279 height 20
select select "ebe374ff-3eeb-4ccd-bb91-236814a6bf37"
click at [292, 76] on select "KS Primary home Pratt 1/2 O&S LS/Cristwell Select Estate 740 Chestnut Syracuse …" at bounding box center [431, 86] width 279 height 20
click at [358, 133] on input "$" at bounding box center [358, 129] width 132 height 20
type input "$ 120,000"
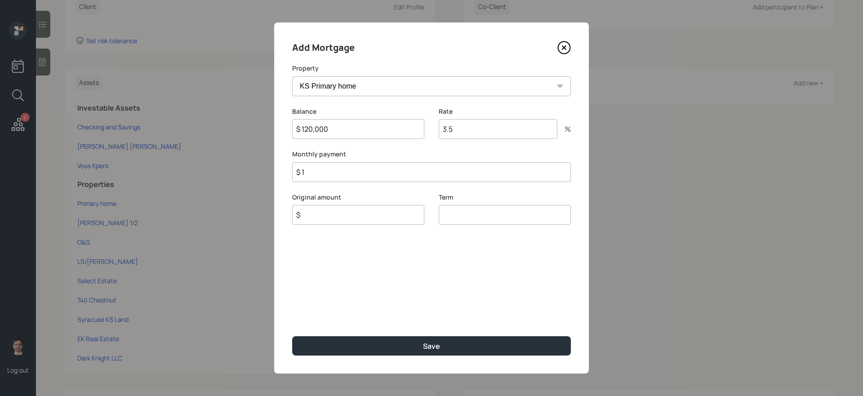
type input "$ 1"
type input "$ 120,000"
type input "30"
click at [292, 336] on button "Save" at bounding box center [431, 345] width 279 height 19
select select "eee7fdbf-aa5f-4bf9-8ca5-49ffdd4e0bfc"
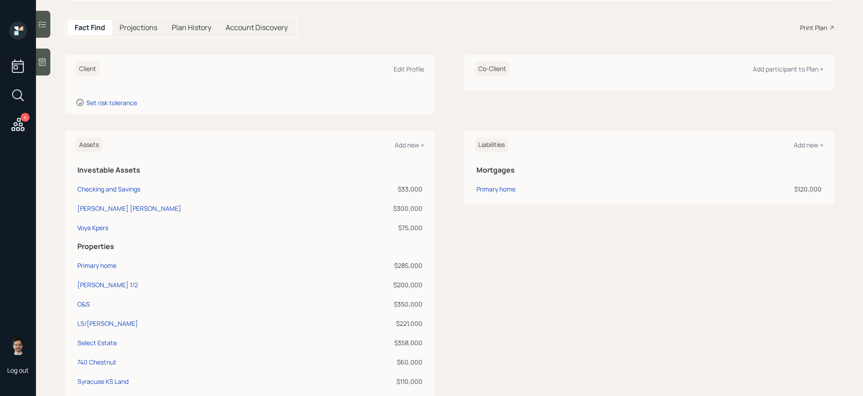
scroll to position [65, 0]
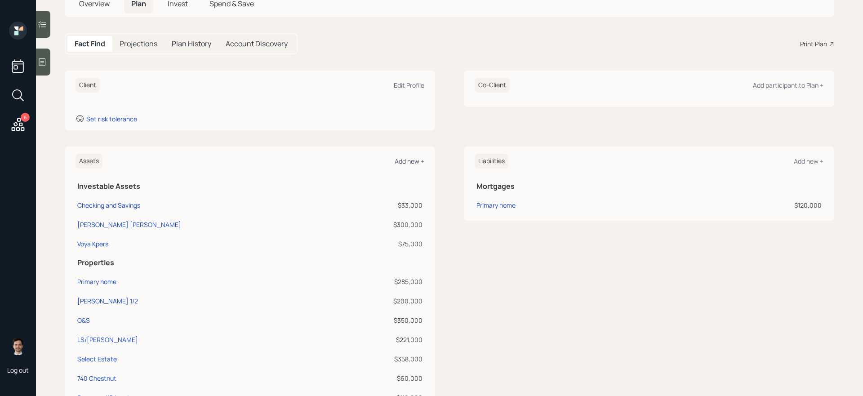
click at [407, 159] on div "Add new +" at bounding box center [410, 161] width 30 height 9
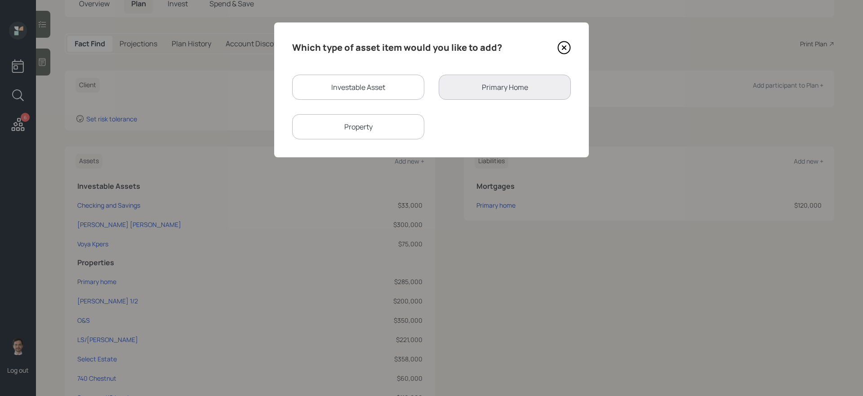
click at [374, 84] on div "Investable Asset" at bounding box center [358, 87] width 132 height 25
select select "taxable"
select select "balanced"
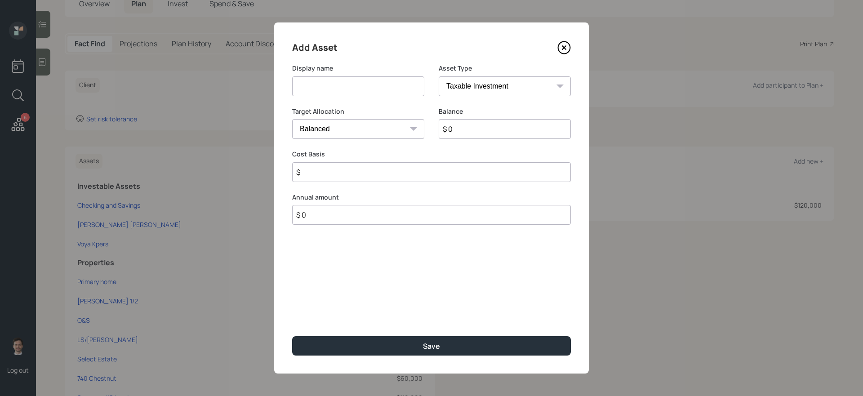
click at [365, 85] on input at bounding box center [358, 86] width 132 height 20
type input "Current 401k"
select select "company_sponsored"
type input "$ 160,000"
drag, startPoint x: 348, startPoint y: 89, endPoint x: 168, endPoint y: 78, distance: 180.2
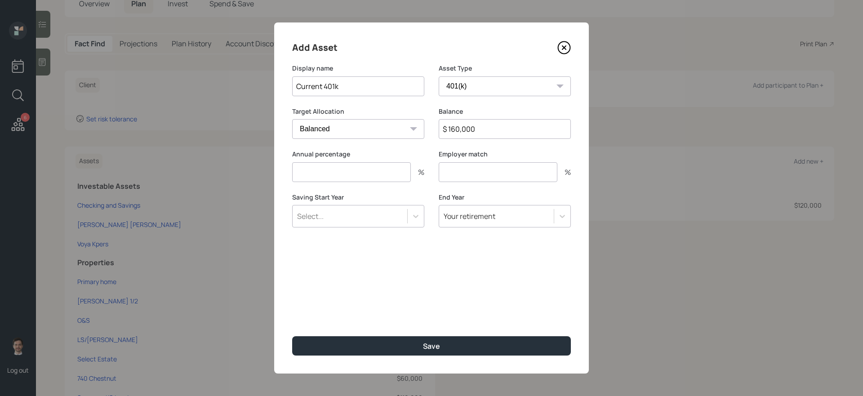
click at [168, 78] on div "Add Asset Display name Current 401k Asset Type SEP IRA IRA Roth IRA 401(k) Roth…" at bounding box center [431, 198] width 863 height 396
type input "Edward Jones Current 401k"
click at [311, 175] on input "number" at bounding box center [351, 172] width 119 height 20
type input "6"
type input "3"
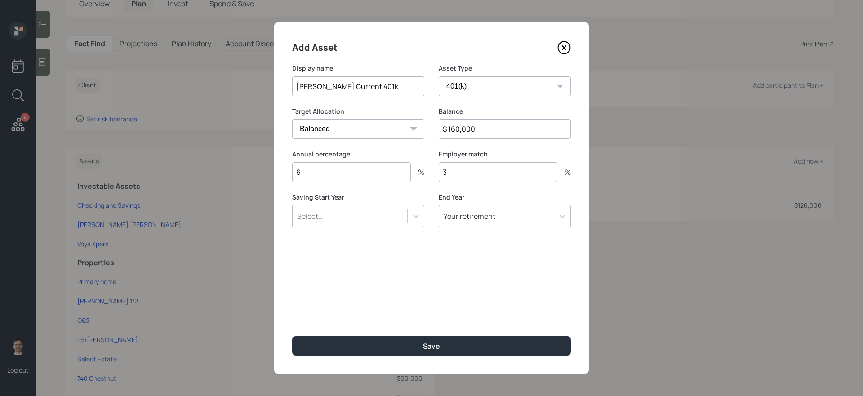
type input "a"
click at [292, 336] on button "Save" at bounding box center [431, 345] width 279 height 19
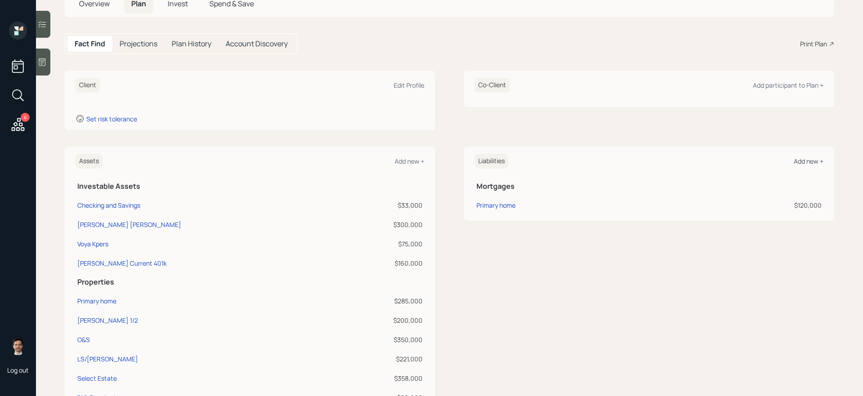
click at [802, 162] on div "Add new +" at bounding box center [809, 161] width 30 height 9
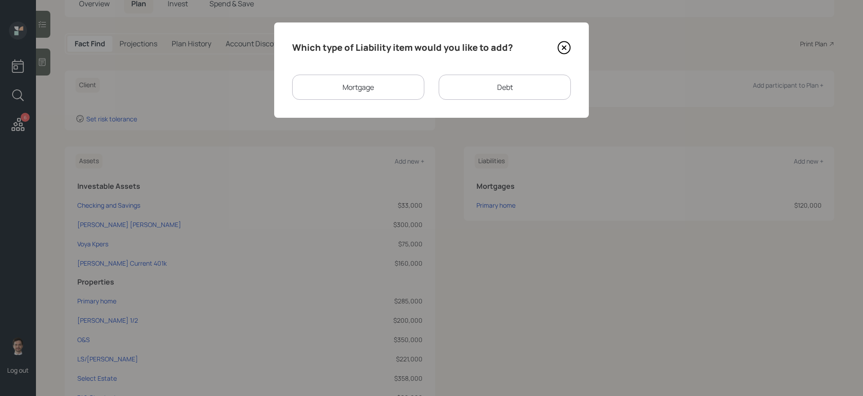
click at [389, 89] on div "Mortgage" at bounding box center [358, 87] width 132 height 25
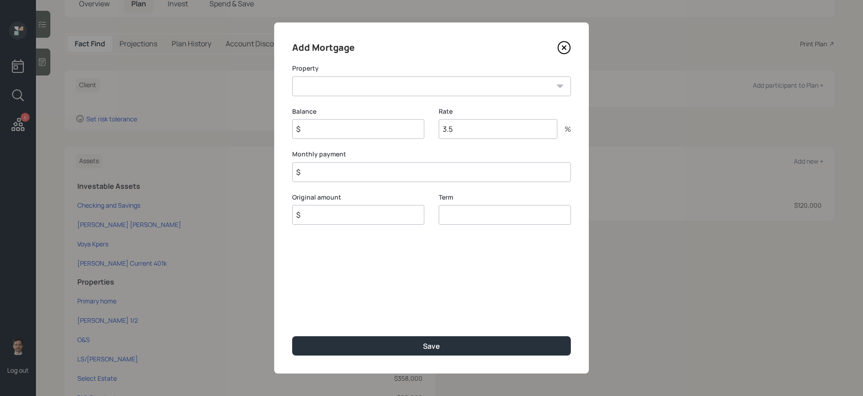
click at [397, 88] on select "Pratt 1/2 O&S LS/Cristwell Select Estate 740 Chestnut Syracuse KS Land EK Real …" at bounding box center [431, 86] width 279 height 20
select select "84047fef-9242-45b5-8008-272549f74f58"
click at [292, 76] on select "Pratt 1/2 O&S LS/Cristwell Select Estate 740 Chestnut Syracuse KS Land EK Real …" at bounding box center [431, 86] width 279 height 20
click at [362, 137] on input "$" at bounding box center [358, 129] width 132 height 20
type input "$ 8,400"
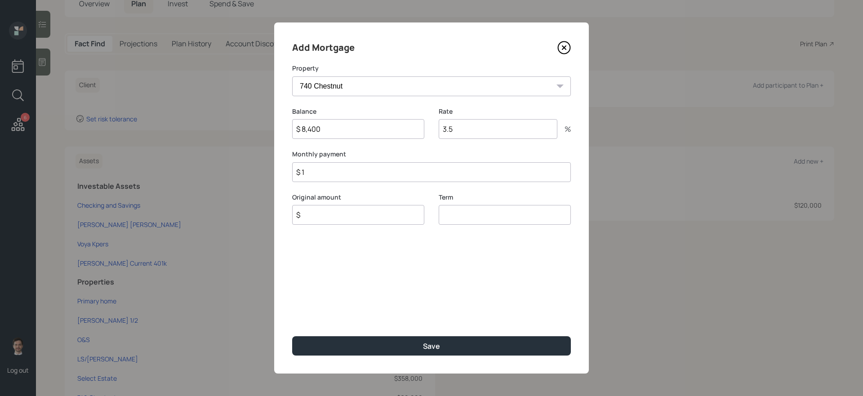
type input "$ 1"
type input "$ 8,400"
type input "30"
click at [292, 336] on button "Save" at bounding box center [431, 345] width 279 height 19
select select "eee7fdbf-aa5f-4bf9-8ca5-49ffdd4e0bfc"
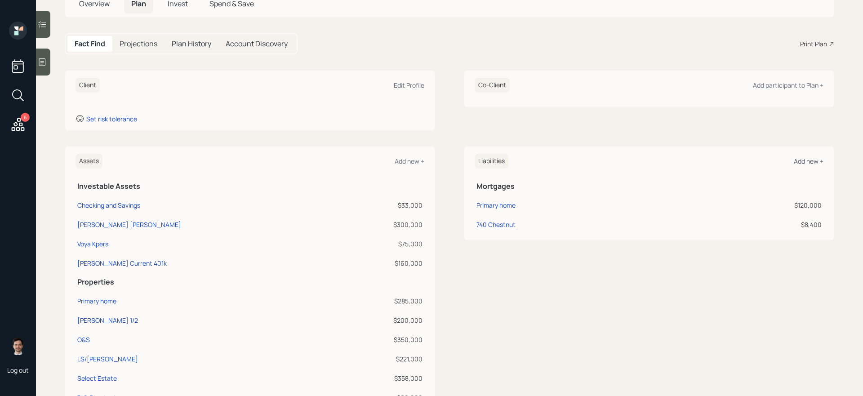
click at [804, 163] on div "Add new +" at bounding box center [809, 161] width 30 height 9
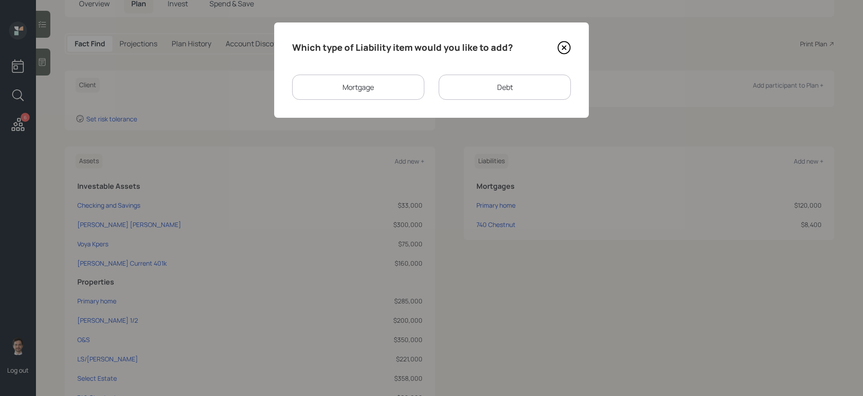
click at [479, 86] on div "Debt" at bounding box center [505, 87] width 132 height 25
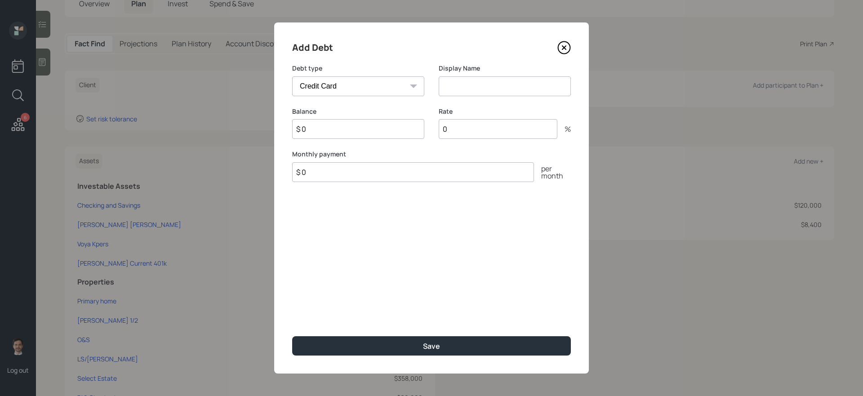
click at [390, 78] on select "Car Credit Card Medical Student Other" at bounding box center [358, 86] width 132 height 20
select select "other"
click at [292, 76] on select "Car Credit Card Medical Student Other" at bounding box center [358, 86] width 132 height 20
click at [470, 86] on input at bounding box center [505, 86] width 132 height 20
type input "FHB Vehicle Loan"
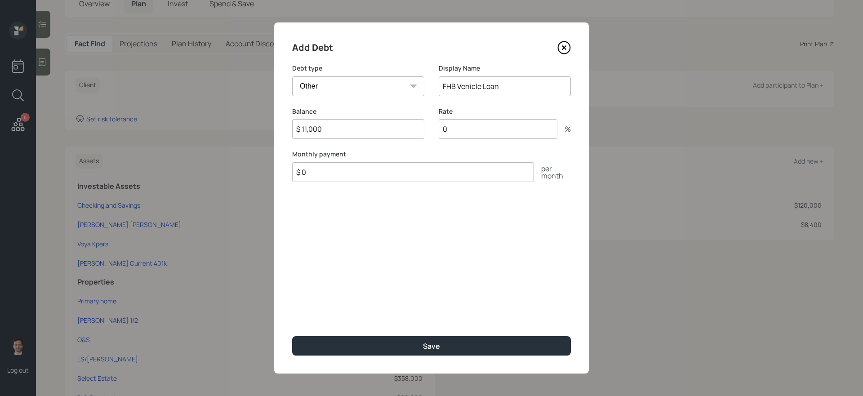
type input "$ 11,000"
click at [292, 336] on button "Save" at bounding box center [431, 345] width 279 height 19
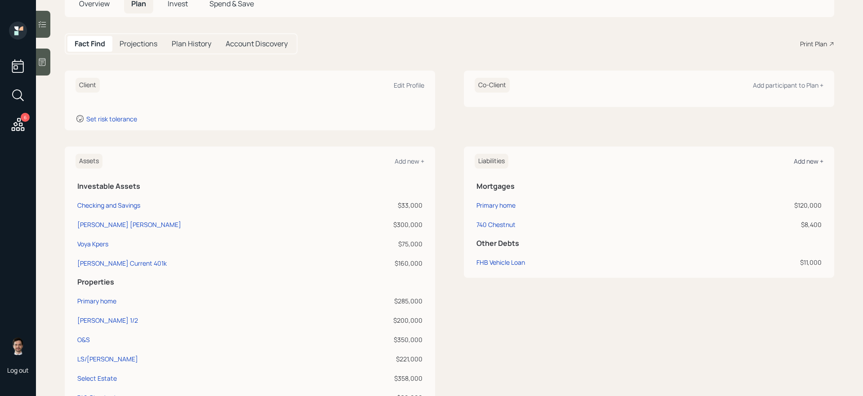
click at [804, 160] on div "Add new +" at bounding box center [809, 161] width 30 height 9
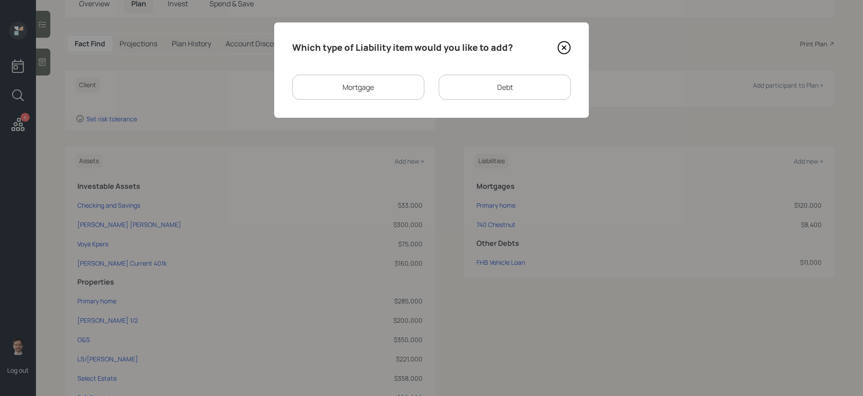
click at [371, 93] on div "Mortgage" at bounding box center [358, 87] width 132 height 25
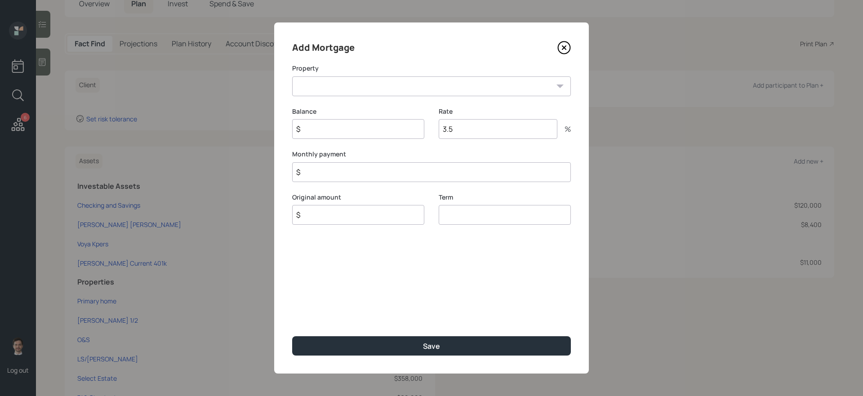
click at [363, 85] on select "Pratt 1/2 O&S LS/Cristwell Select Estate Syracuse KS Land EK Real Estate Dark K…" at bounding box center [431, 86] width 279 height 20
click at [469, 90] on select "Pratt 1/2 O&S LS/Cristwell Select Estate Syracuse KS Land EK Real Estate Dark K…" at bounding box center [431, 86] width 279 height 20
click at [560, 48] on icon at bounding box center [564, 47] width 13 height 13
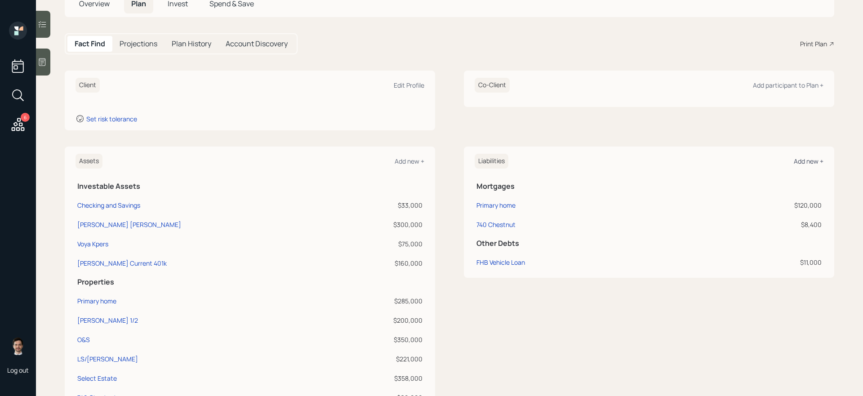
click at [809, 159] on div "Add new +" at bounding box center [809, 161] width 30 height 9
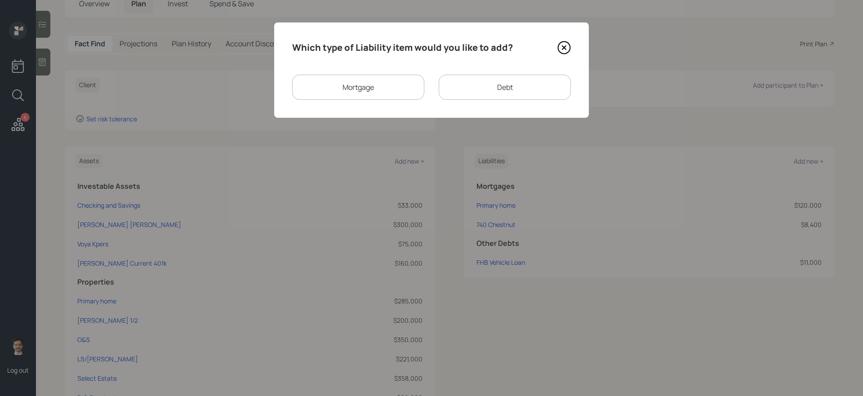
click at [466, 85] on div "Debt" at bounding box center [505, 87] width 132 height 25
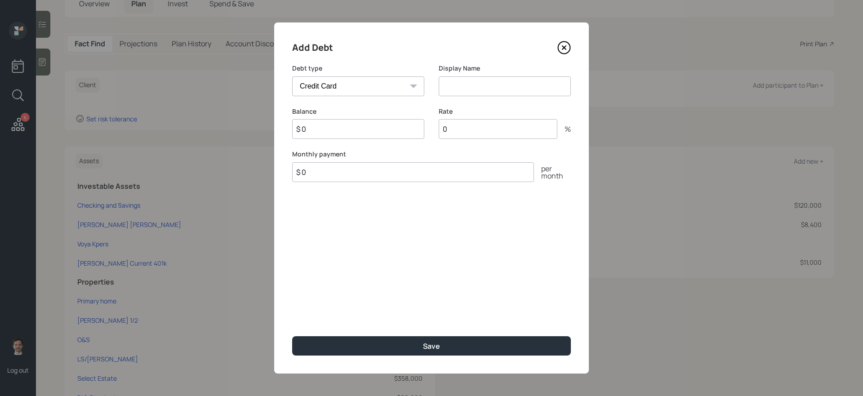
click at [367, 84] on select "Car Credit Card Medical Student Other" at bounding box center [358, 86] width 132 height 20
select select "other"
click at [292, 76] on select "Car Credit Card Medical Student Other" at bounding box center [358, 86] width 132 height 20
click at [474, 82] on input at bounding box center [505, 86] width 132 height 20
type input "ESFCU Vehicle Loan"
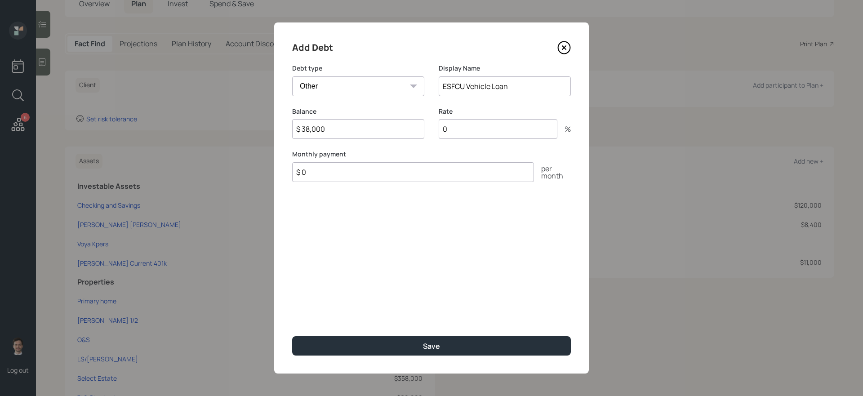
type input "$ 38,000"
click at [292, 336] on button "Save" at bounding box center [431, 345] width 279 height 19
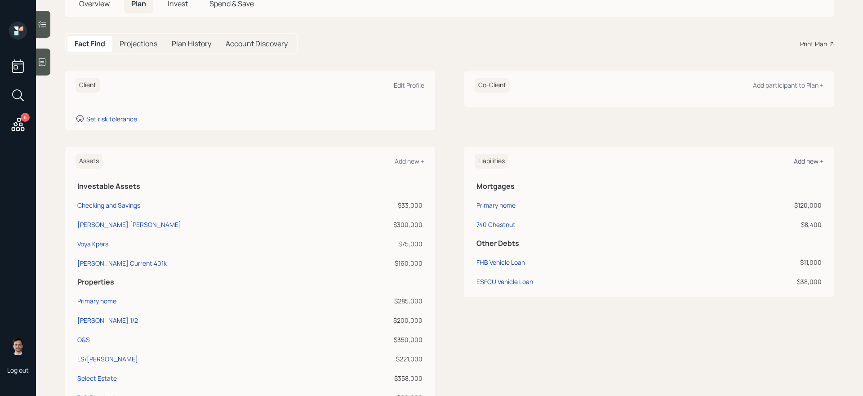
click at [805, 162] on div "Add new +" at bounding box center [809, 161] width 30 height 9
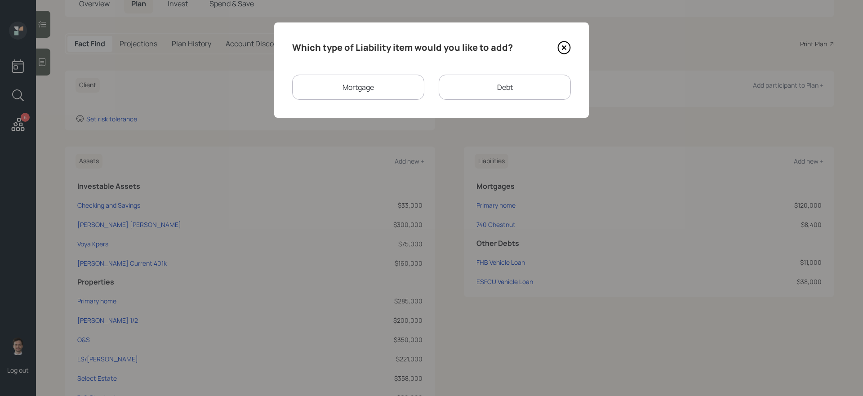
click at [513, 89] on div "Debt" at bounding box center [505, 87] width 132 height 25
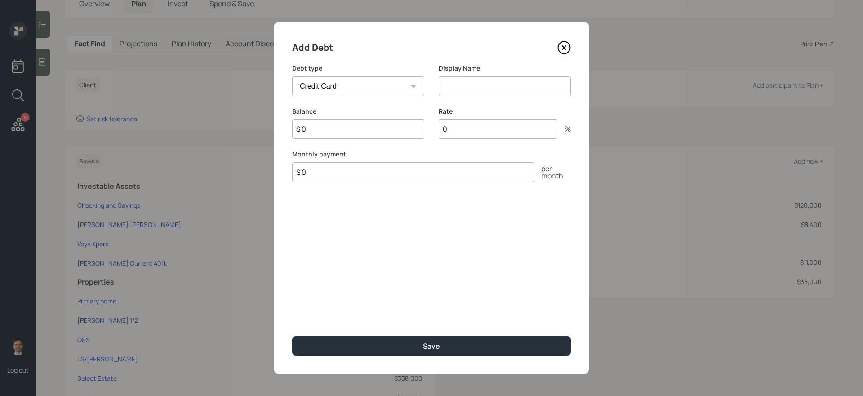
click at [401, 90] on select "Car Credit Card Medical Student Other" at bounding box center [358, 86] width 132 height 20
select select "other"
click at [292, 76] on select "Car Credit Card Medical Student Other" at bounding box center [358, 86] width 132 height 20
click at [463, 84] on input at bounding box center [505, 86] width 132 height 20
type input "Boat Loan"
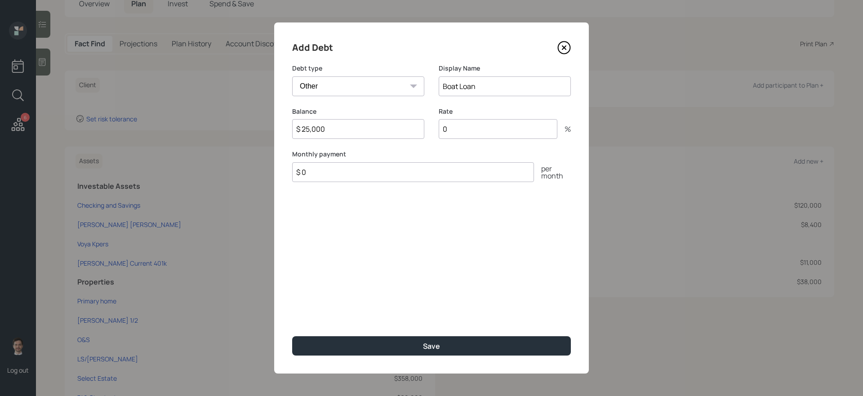
type input "$ 25,000"
click at [292, 336] on button "Save" at bounding box center [431, 345] width 279 height 19
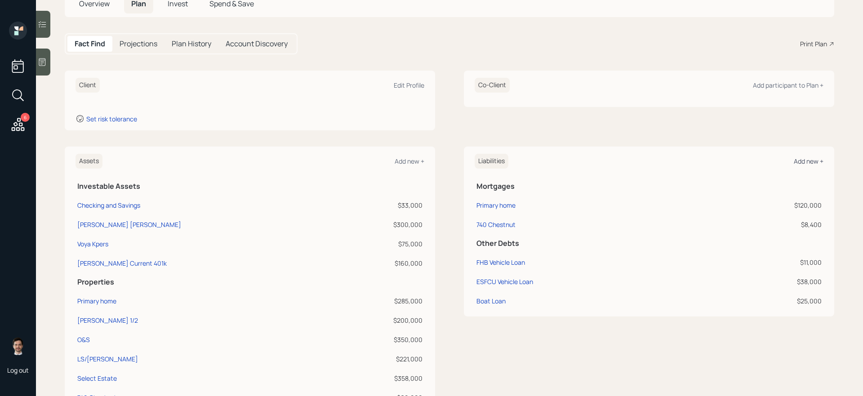
click at [803, 163] on div "Add new +" at bounding box center [809, 161] width 30 height 9
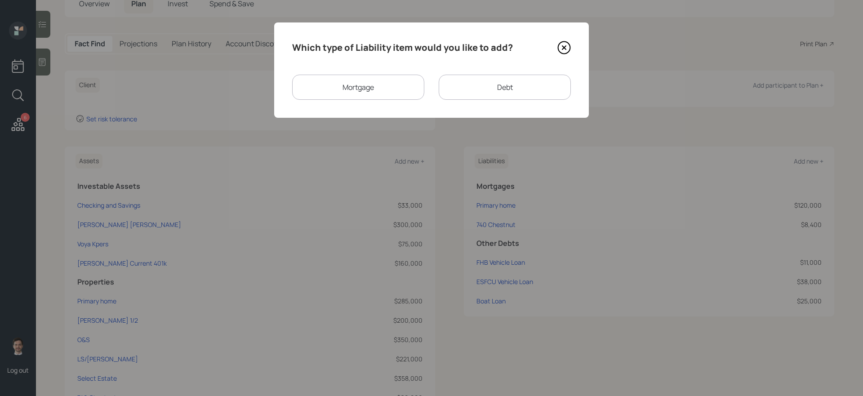
click at [491, 91] on div "Debt" at bounding box center [505, 87] width 132 height 25
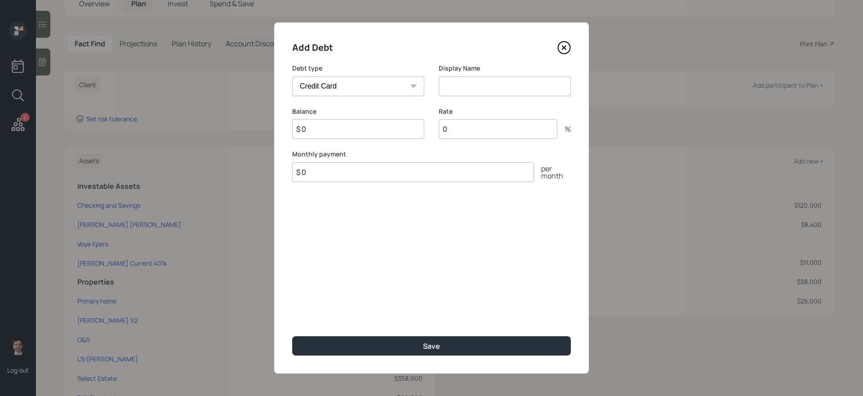
click at [381, 83] on select "Car Credit Card Medical Student Other" at bounding box center [358, 86] width 132 height 20
select select "other"
click at [292, 76] on select "Car Credit Card Medical Student Other" at bounding box center [358, 86] width 132 height 20
click at [496, 84] on input at bounding box center [505, 86] width 132 height 20
type input "American Ag Credit"
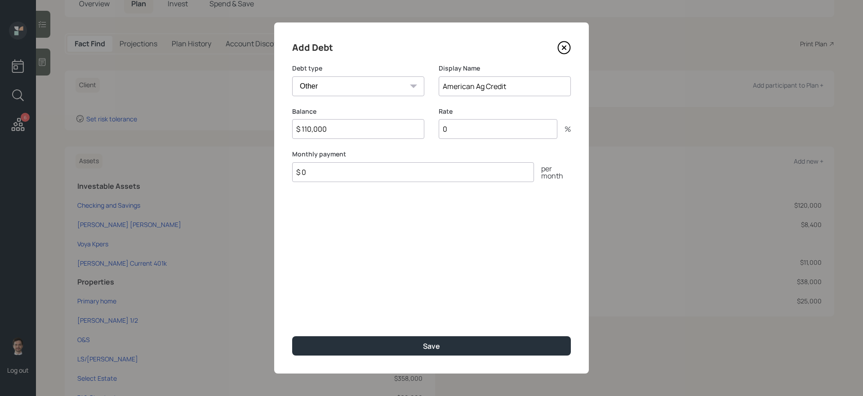
type input "$ 110,000"
click at [292, 336] on button "Save" at bounding box center [431, 345] width 279 height 19
